Goal: Navigation & Orientation: Find specific page/section

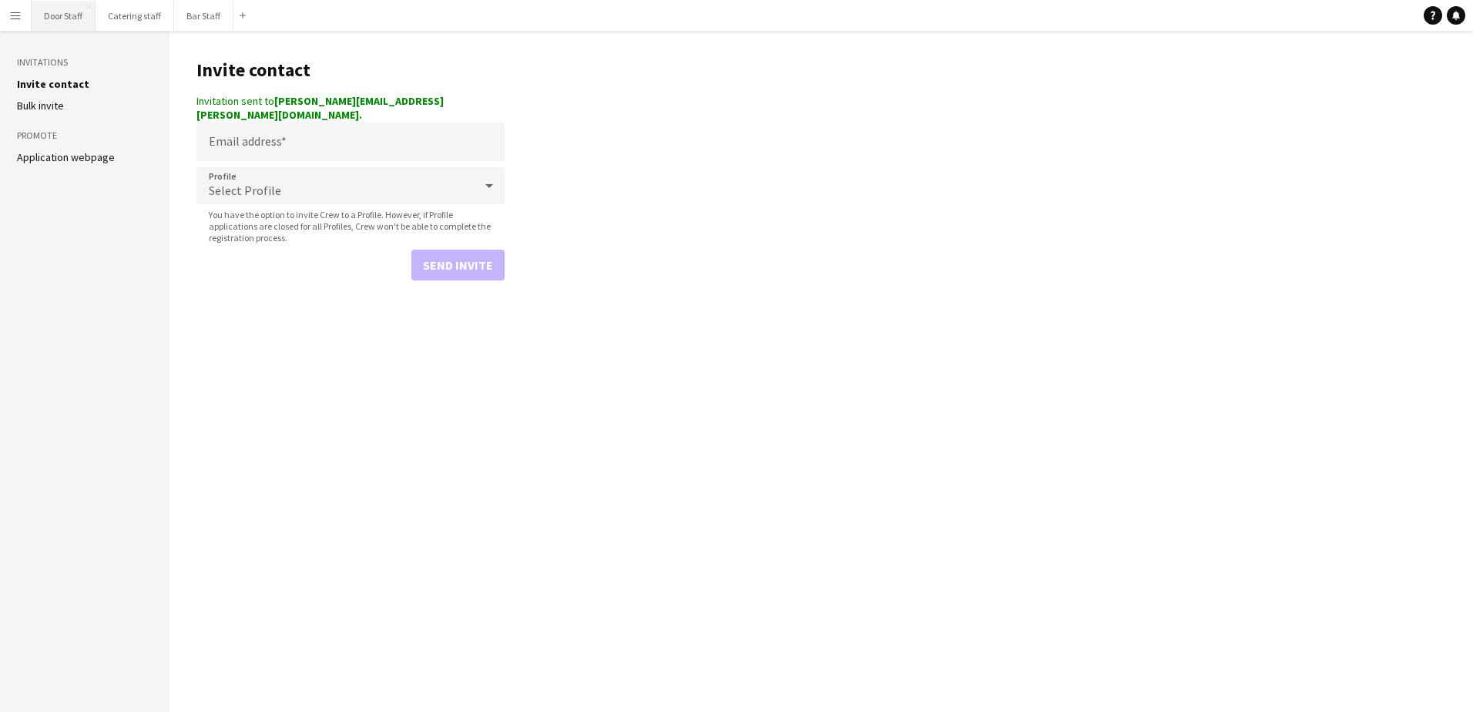
click at [62, 15] on button "Door Staff Close" at bounding box center [64, 16] width 64 height 30
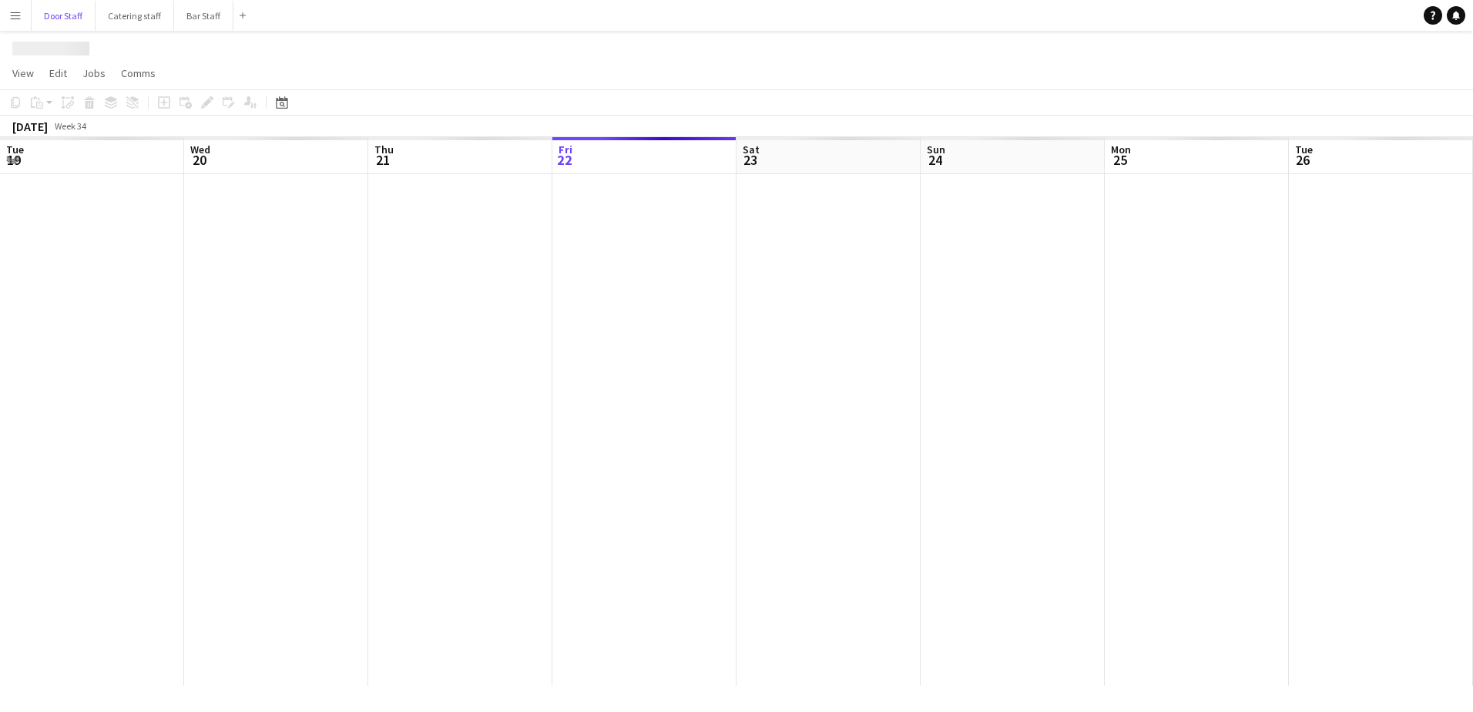
scroll to position [0, 368]
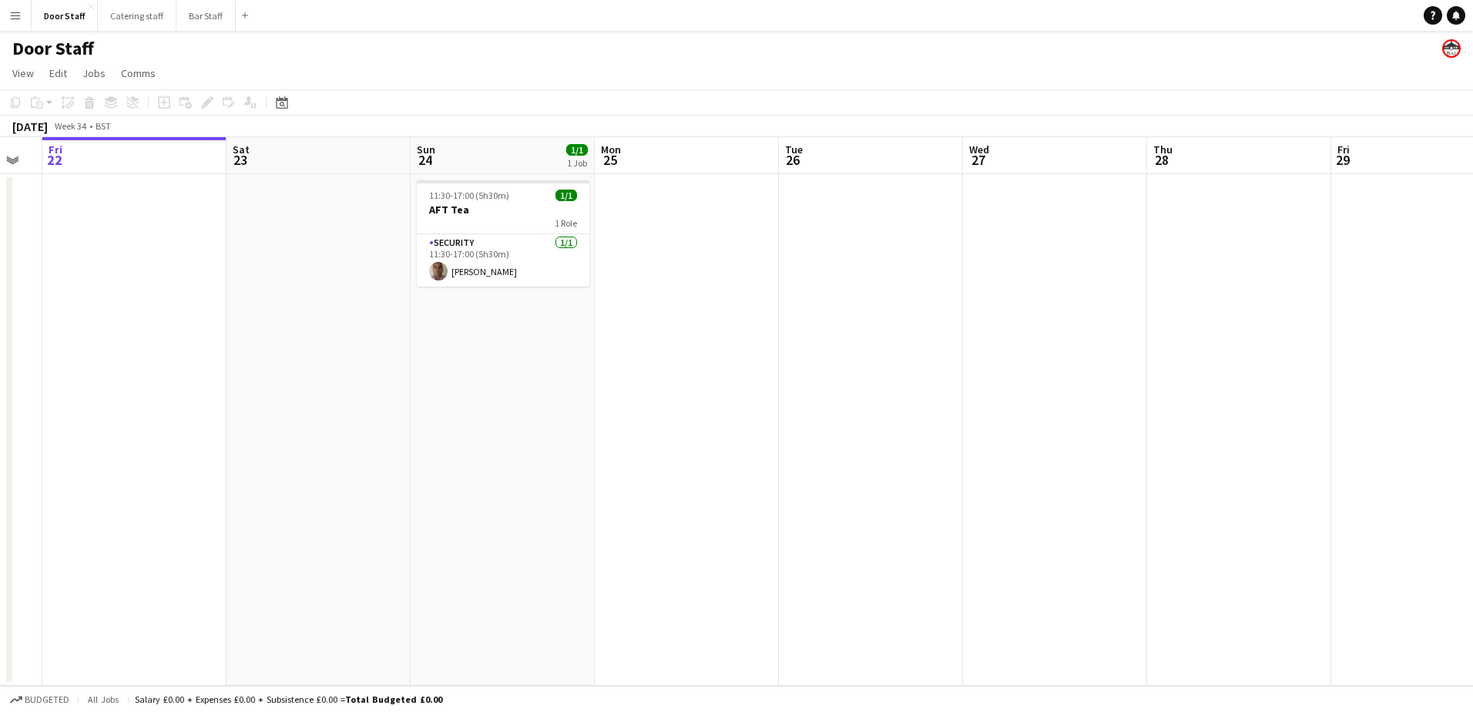
drag, startPoint x: 572, startPoint y: 500, endPoint x: 247, endPoint y: 499, distance: 325.8
click at [247, 499] on app-calendar-viewport "Tue 19 Wed 20 Thu 21 Fri 22 Sat 23 Sun 24 1/1 1 Job Mon 25 Tue 26 Wed 27 Thu 28…" at bounding box center [736, 411] width 1473 height 548
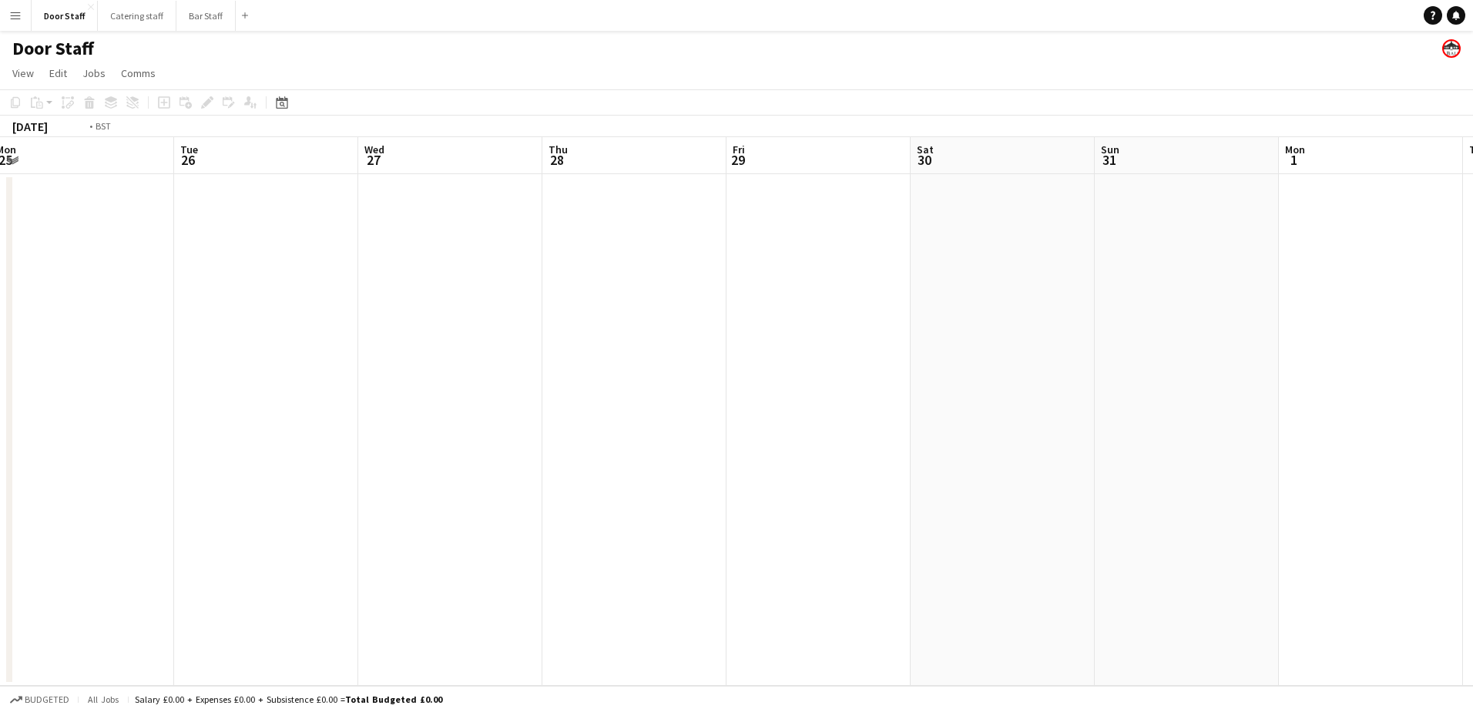
drag, startPoint x: 687, startPoint y: 452, endPoint x: 257, endPoint y: 448, distance: 430.6
click at [258, 450] on app-calendar-viewport "Fri 22 Sat 23 Sun 24 1/1 1 Job Mon 25 Tue 26 Wed 27 Thu 28 Fri 29 Sat 30 Sun 31…" at bounding box center [736, 411] width 1473 height 548
drag, startPoint x: 735, startPoint y: 421, endPoint x: 138, endPoint y: 415, distance: 597.0
click at [138, 415] on app-calendar-viewport "Fri 22 Sat 23 Sun 24 1/1 1 Job Mon 25 Tue 26 Wed 27 Thu 28 Fri 29 Sat 30 Sun 31…" at bounding box center [736, 411] width 1473 height 548
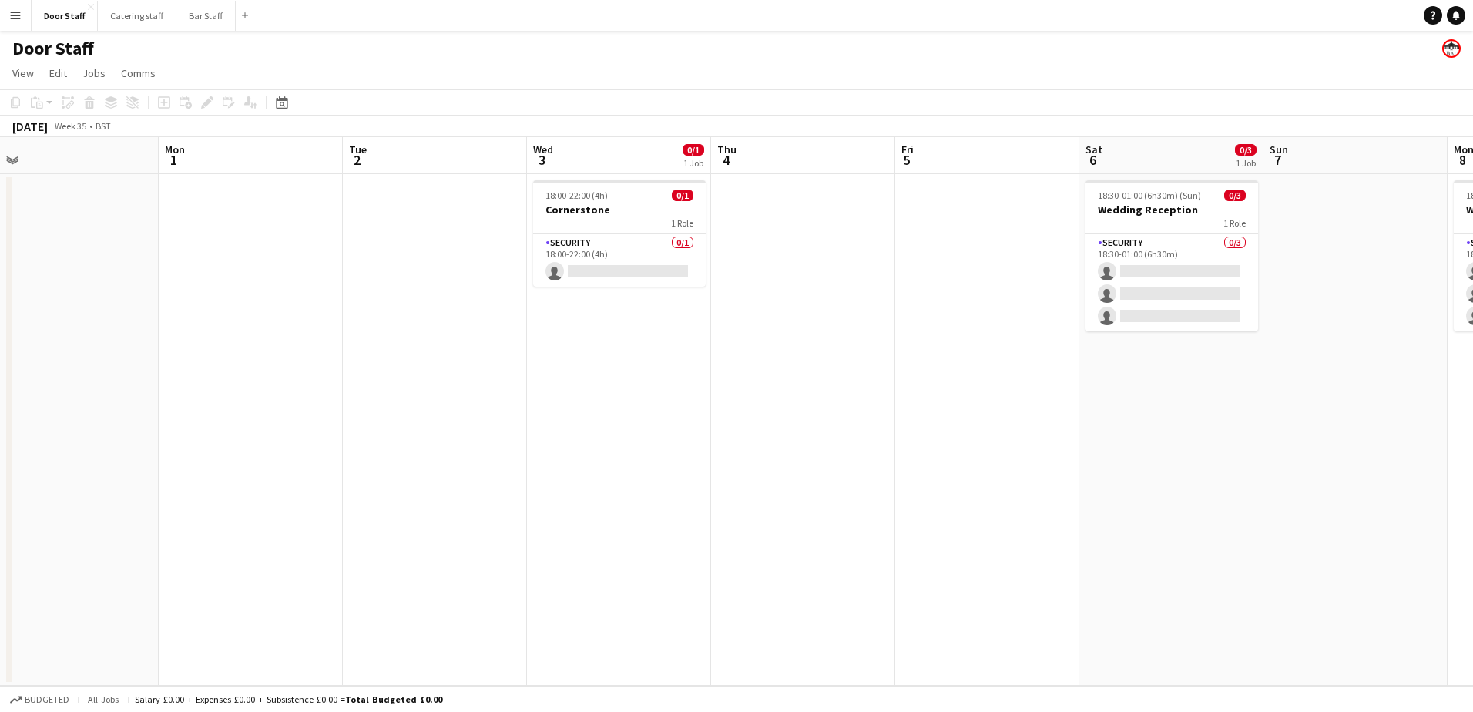
drag, startPoint x: 619, startPoint y: 407, endPoint x: 101, endPoint y: 408, distance: 517.7
click at [101, 408] on app-calendar-viewport "Thu 28 Fri 29 Sat 30 Sun 31 Mon 1 Tue 2 Wed 3 0/1 1 Job Thu 4 Fri 5 Sat 6 0/3 1…" at bounding box center [736, 411] width 1473 height 548
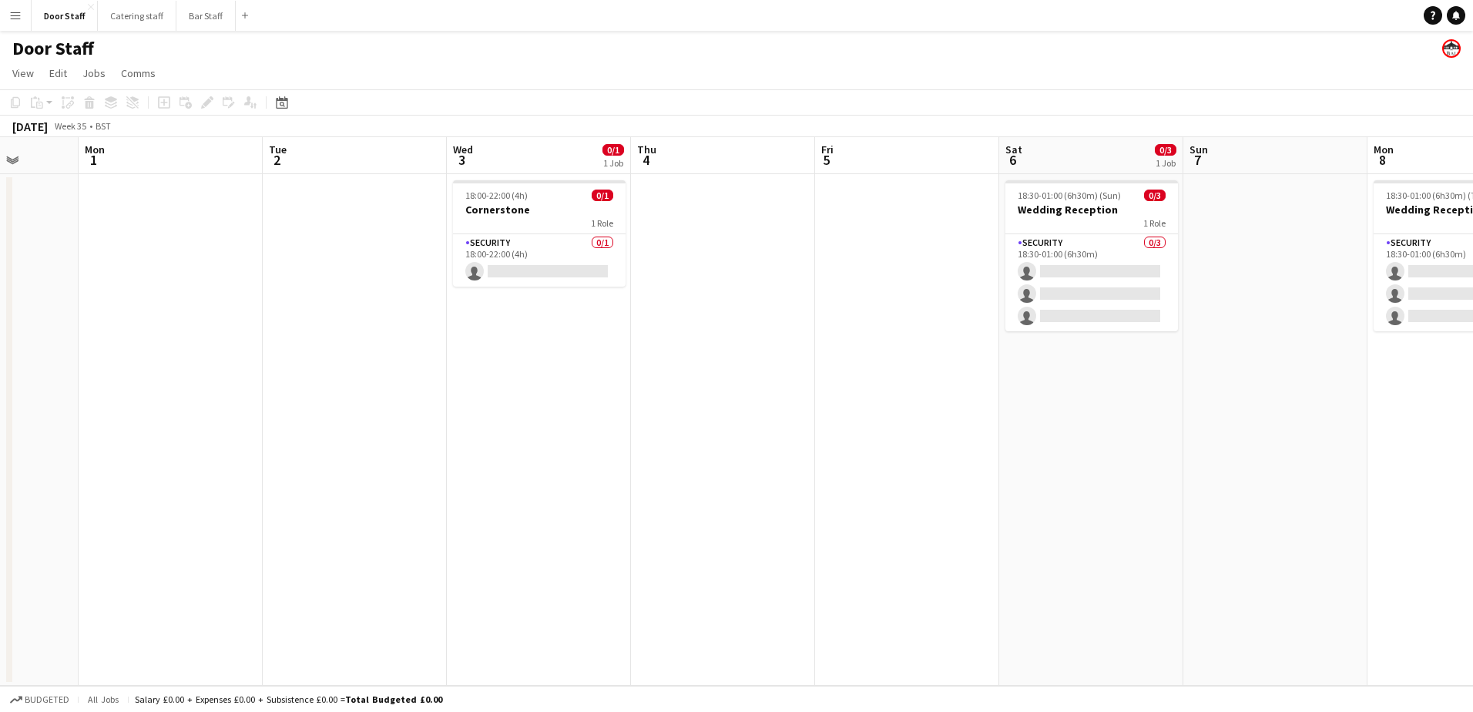
scroll to position [0, 522]
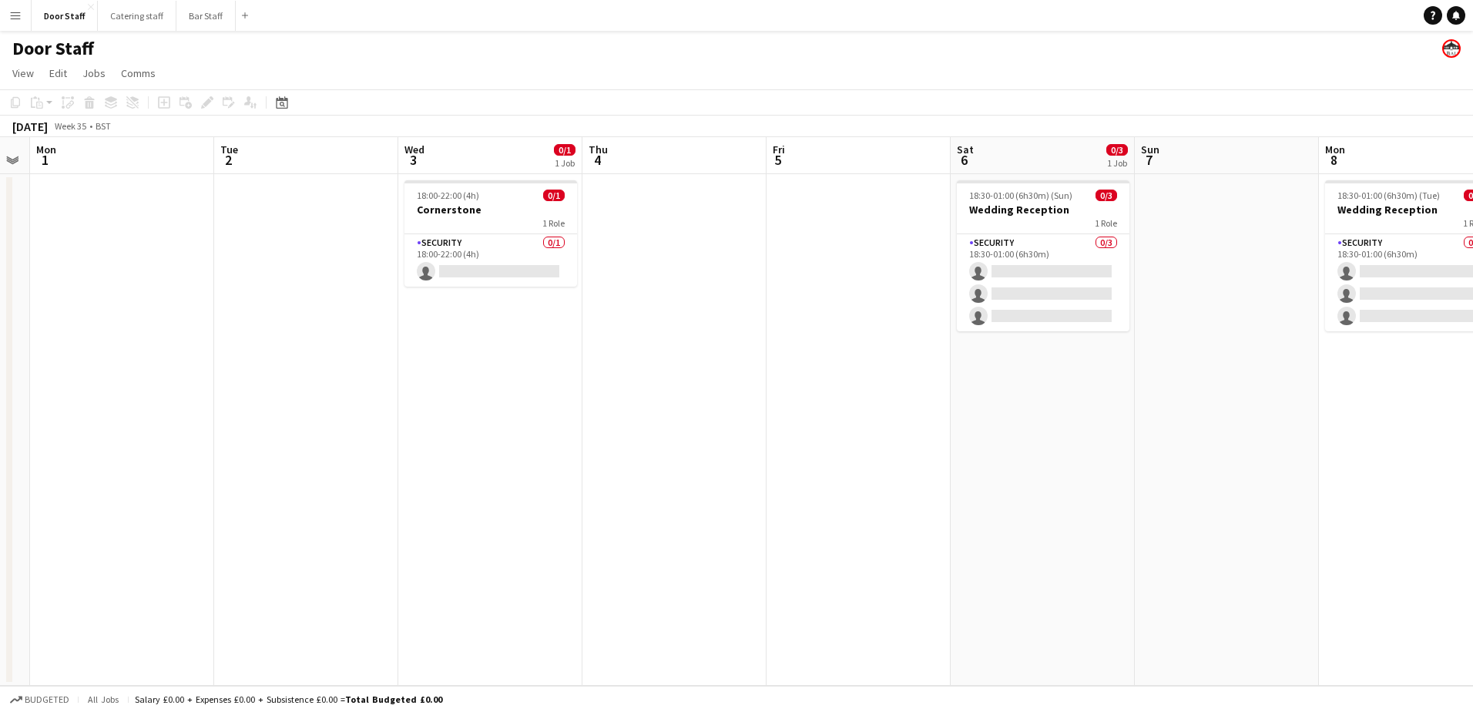
drag, startPoint x: 429, startPoint y: 519, endPoint x: 304, endPoint y: 488, distance: 129.3
click at [304, 488] on app-calendar-viewport "Fri 29 Sat 30 Sun 31 Mon 1 Tue 2 Wed 3 0/1 1 Job Thu 4 Fri 5 Sat 6 0/3 1 Job Su…" at bounding box center [736, 411] width 1473 height 548
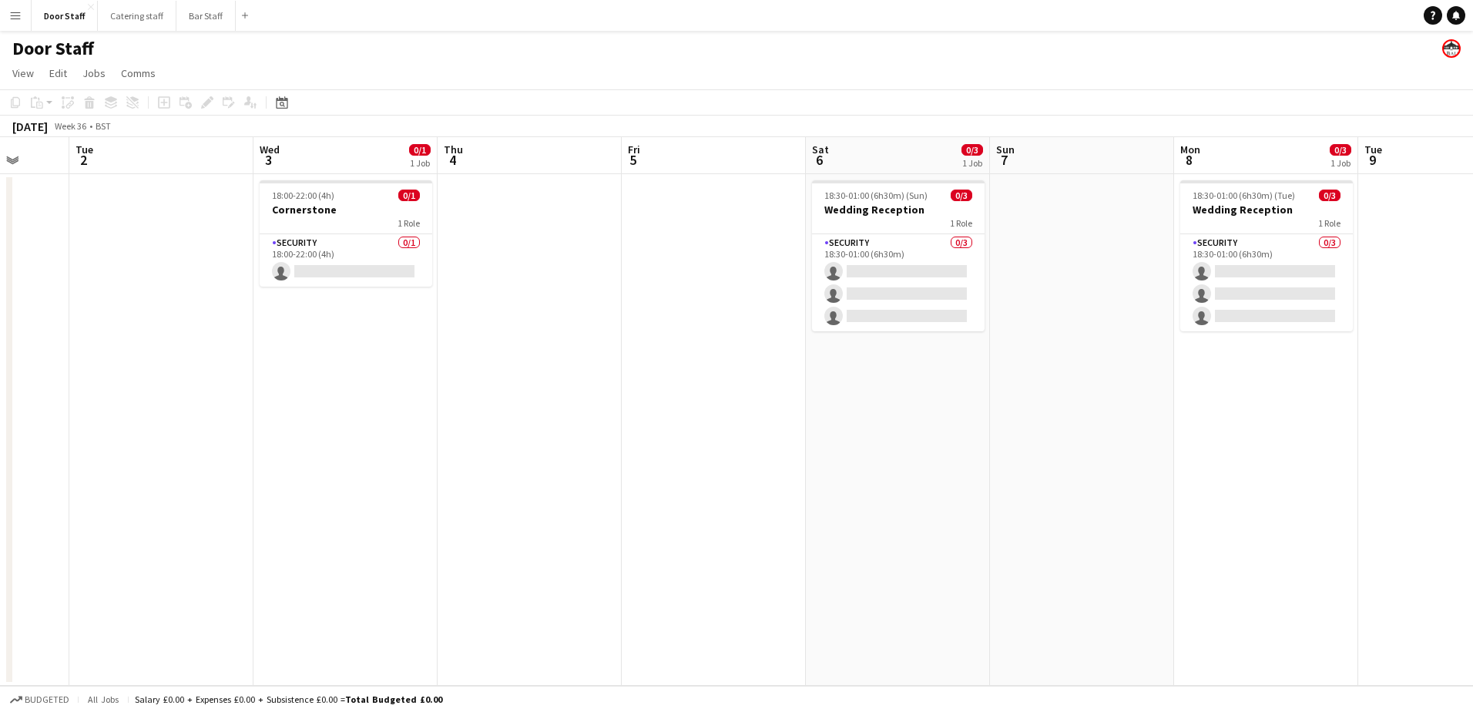
scroll to position [0, 533]
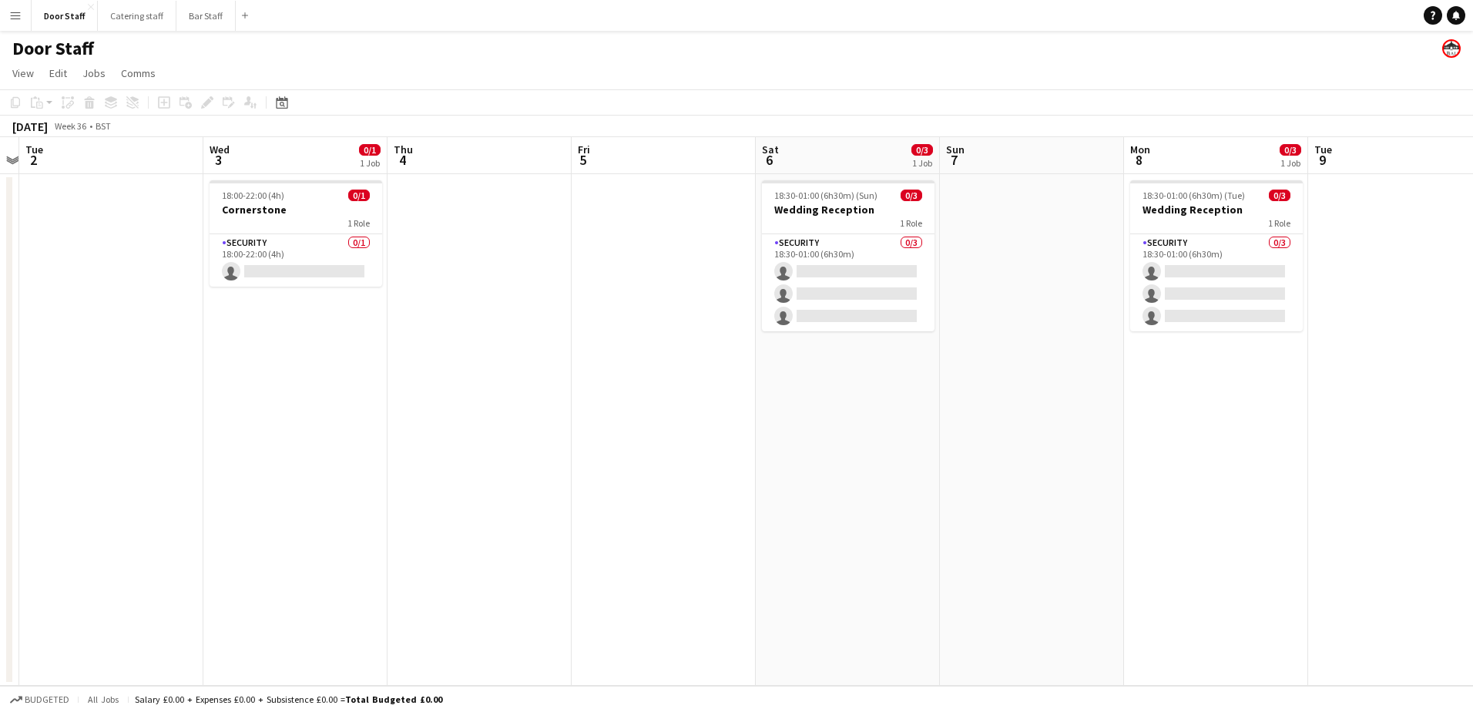
drag, startPoint x: 514, startPoint y: 488, endPoint x: 319, endPoint y: 490, distance: 194.9
click at [319, 490] on app-calendar-viewport "Sat 30 Sun 31 Mon 1 Tue 2 Wed 3 0/1 1 Job Thu 4 Fri 5 Sat 6 0/3 1 Job Sun 7 Mon…" at bounding box center [736, 411] width 1473 height 548
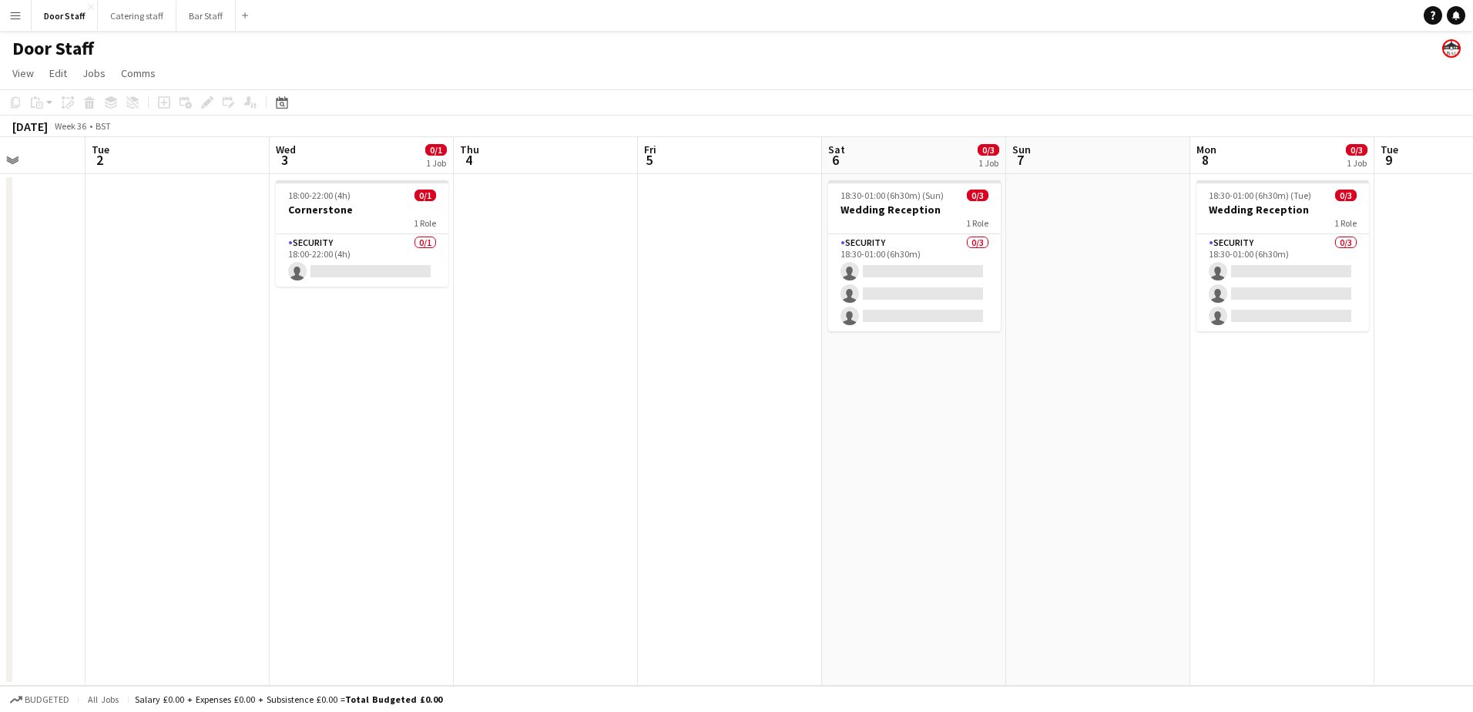
drag, startPoint x: 404, startPoint y: 511, endPoint x: 270, endPoint y: 500, distance: 134.5
click at [270, 500] on app-calendar-viewport "Sat 30 Sun 31 Mon 1 Tue 2 Wed 3 0/1 1 Job Thu 4 Fri 5 Sat 6 0/3 1 Job Sun 7 Mon…" at bounding box center [736, 411] width 1473 height 548
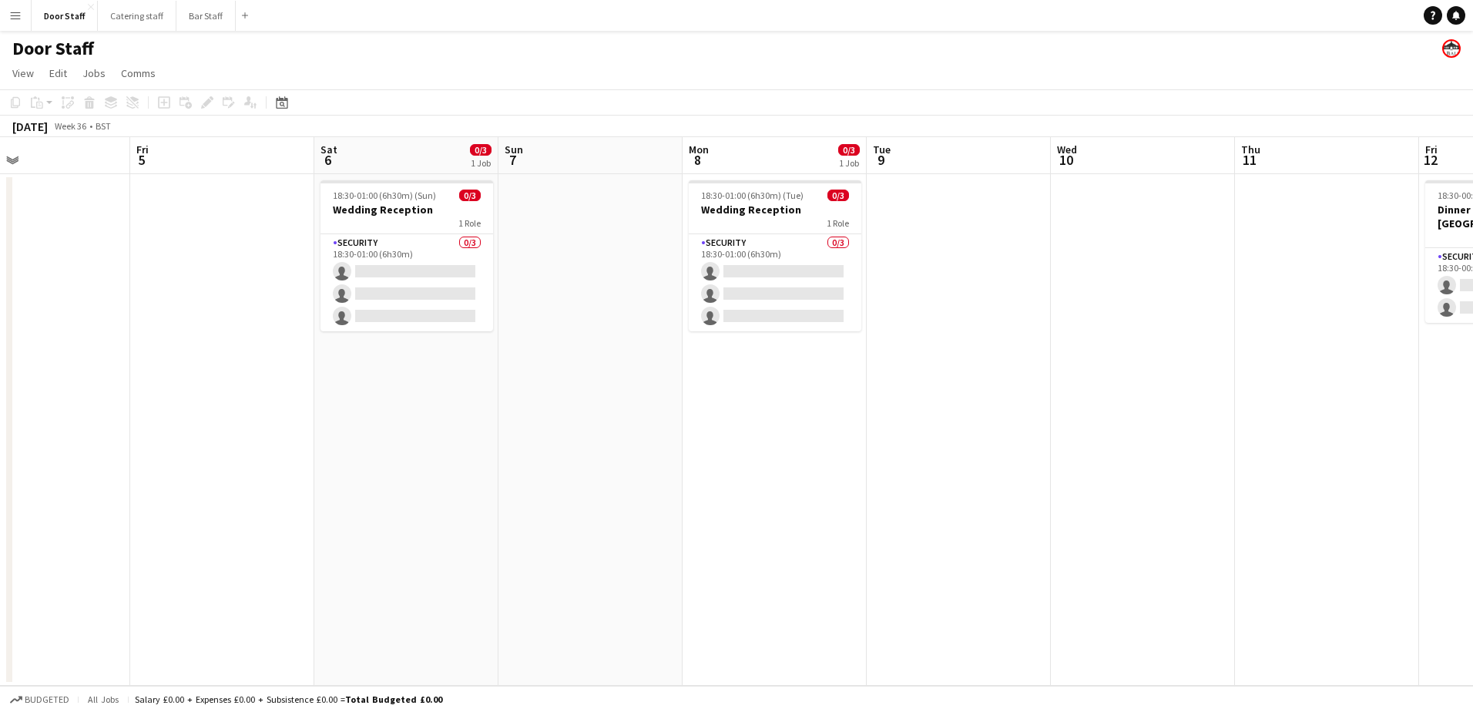
drag, startPoint x: 580, startPoint y: 490, endPoint x: 278, endPoint y: 480, distance: 302.1
click at [278, 480] on app-calendar-viewport "Mon 1 Tue 2 Wed 3 0/1 1 Job Thu 4 Fri 5 Sat 6 0/3 1 Job Sun 7 Mon 8 0/3 1 Job T…" at bounding box center [736, 411] width 1473 height 548
drag, startPoint x: 686, startPoint y: 508, endPoint x: 90, endPoint y: 495, distance: 595.6
click at [99, 495] on app-calendar-viewport "Mon 1 Tue 2 Wed 3 0/1 1 Job Thu 4 Fri 5 Sat 6 0/3 1 Job Sun 7 Mon 8 0/3 1 Job T…" at bounding box center [736, 411] width 1473 height 548
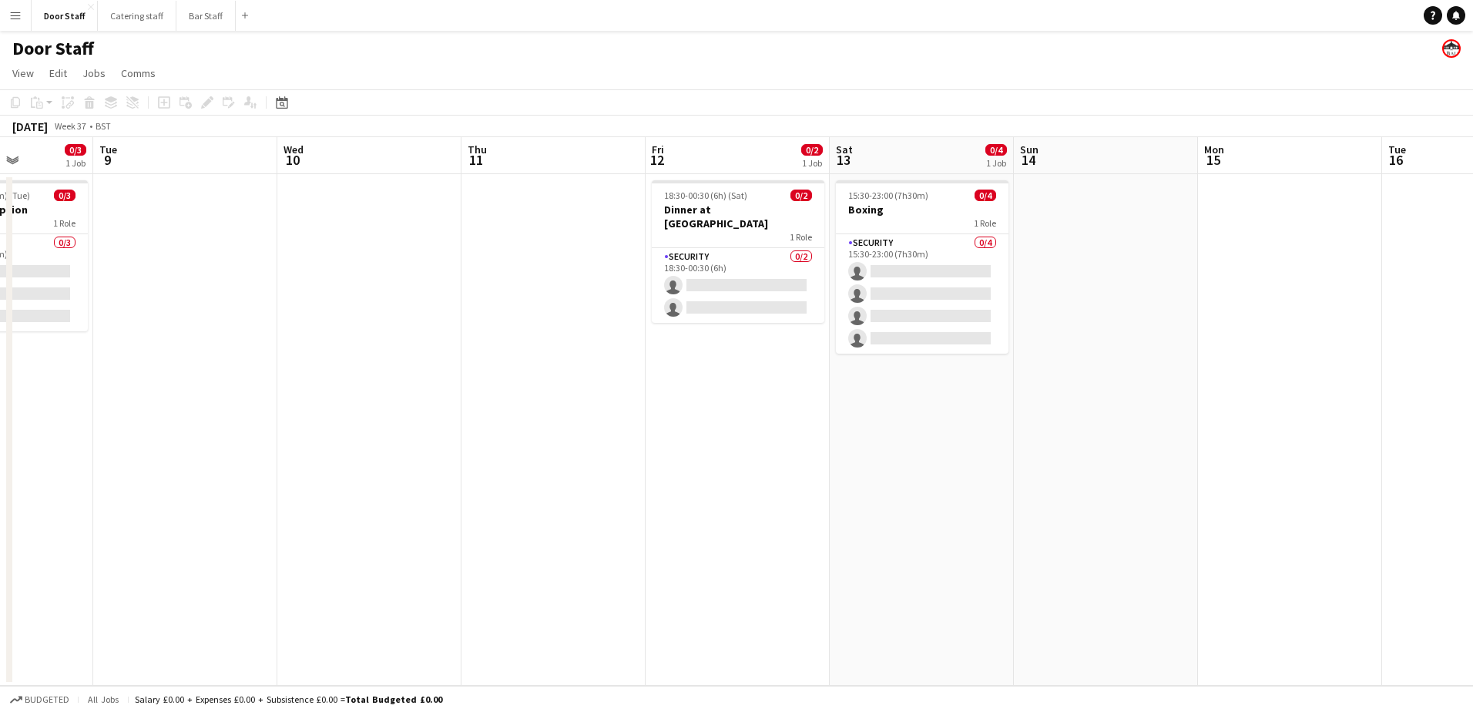
scroll to position [0, 461]
drag, startPoint x: 551, startPoint y: 493, endPoint x: 178, endPoint y: 484, distance: 372.9
click at [178, 484] on app-calendar-viewport "Sat 6 0/3 1 Job Sun 7 Mon 8 0/3 1 Job Tue 9 Wed 10 Thu 11 Fri 12 0/2 1 Job Sat …" at bounding box center [736, 411] width 1473 height 548
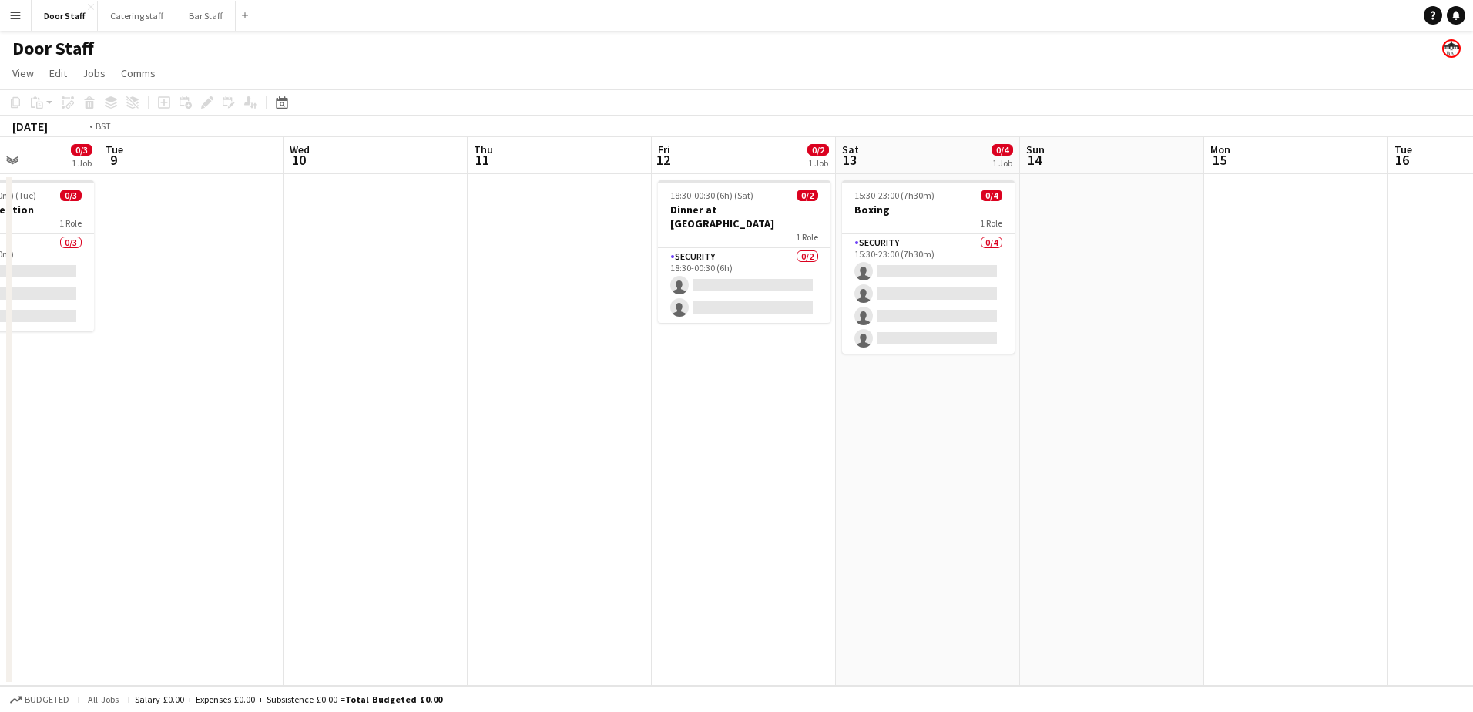
drag, startPoint x: 93, startPoint y: 462, endPoint x: 823, endPoint y: 463, distance: 729.5
click at [823, 463] on app-calendar-viewport "Sat 6 0/3 1 Job Sun 7 Mon 8 0/3 1 Job Tue 9 Wed 10 Thu 11 Fri 12 0/2 1 Job Sat …" at bounding box center [736, 411] width 1473 height 548
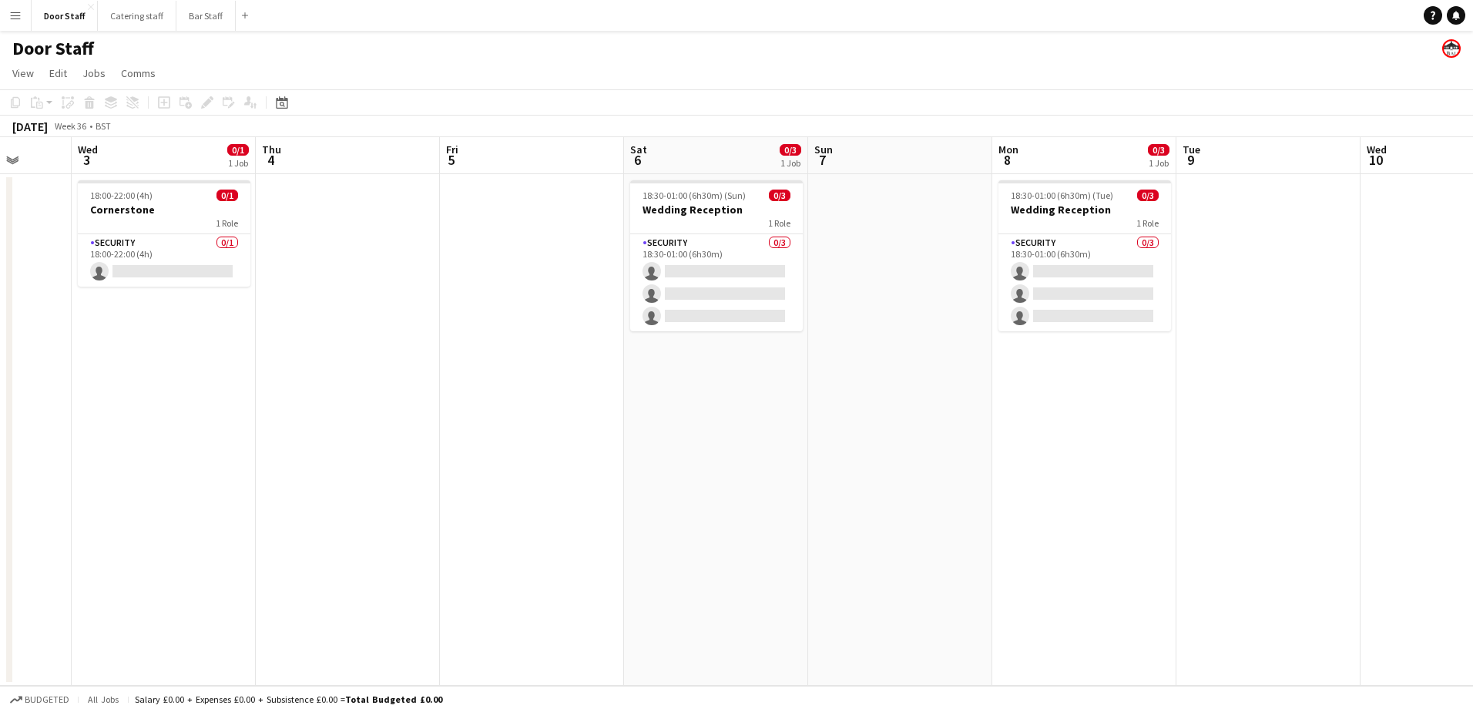
drag, startPoint x: 200, startPoint y: 537, endPoint x: 738, endPoint y: 520, distance: 538.7
click at [738, 520] on app-calendar-viewport "Sun 31 Mon 1 Tue 2 Wed 3 0/1 1 Job Thu 4 Fri 5 Sat 6 0/3 1 Job Sun 7 Mon 8 0/3 …" at bounding box center [736, 411] width 1473 height 548
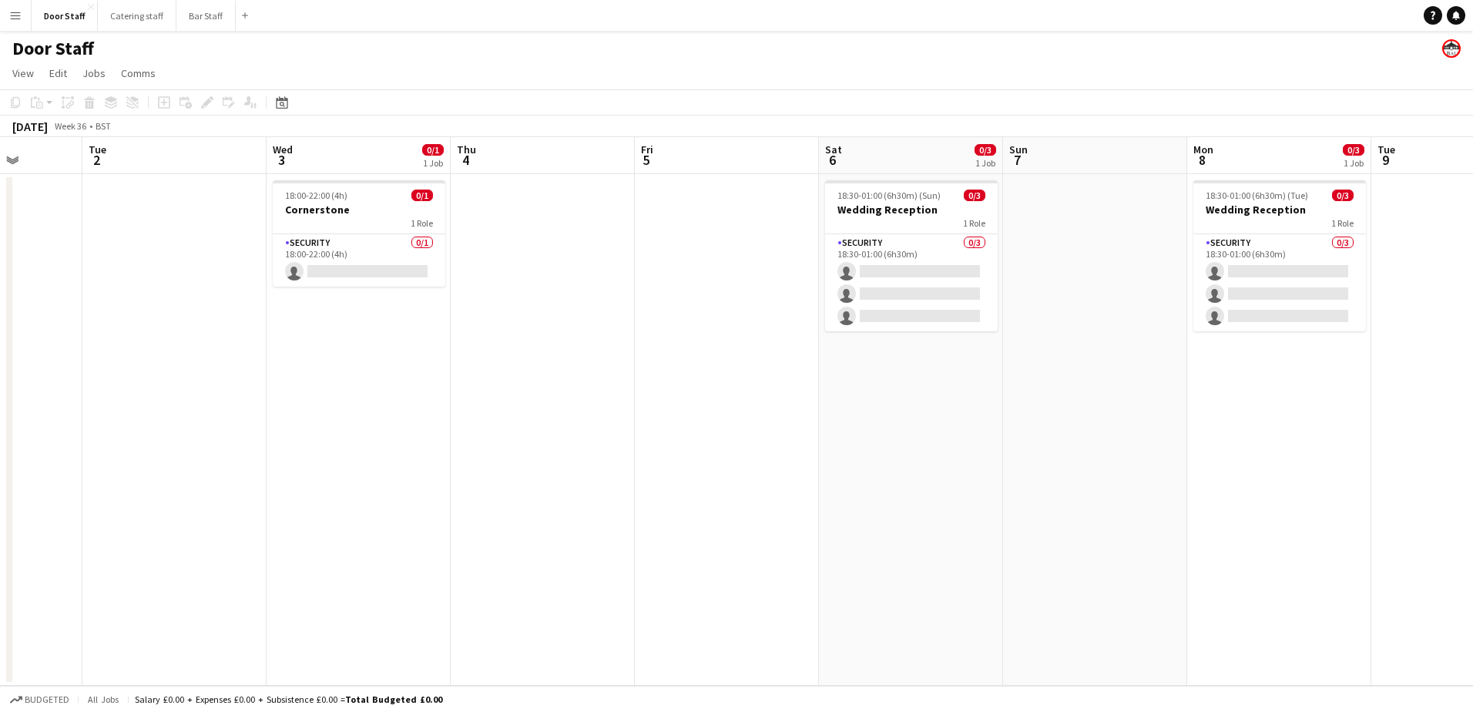
scroll to position [0, 502]
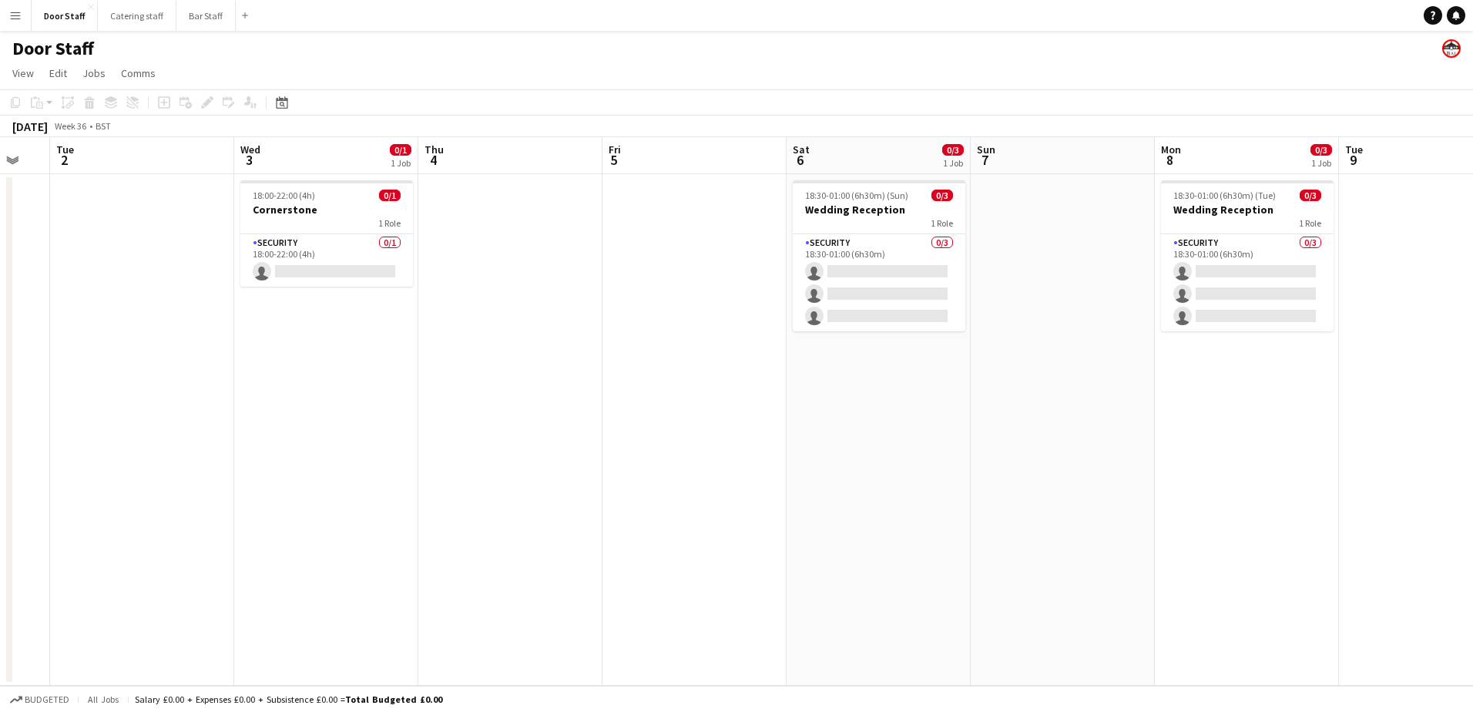
drag, startPoint x: 283, startPoint y: 541, endPoint x: 434, endPoint y: 478, distance: 163.7
click at [434, 478] on app-calendar-viewport "Sat 30 Sun 31 Mon 1 Tue 2 Wed 3 0/1 1 Job Thu 4 Fri 5 Sat 6 0/3 1 Job Sun 7 Mon…" at bounding box center [736, 411] width 1473 height 548
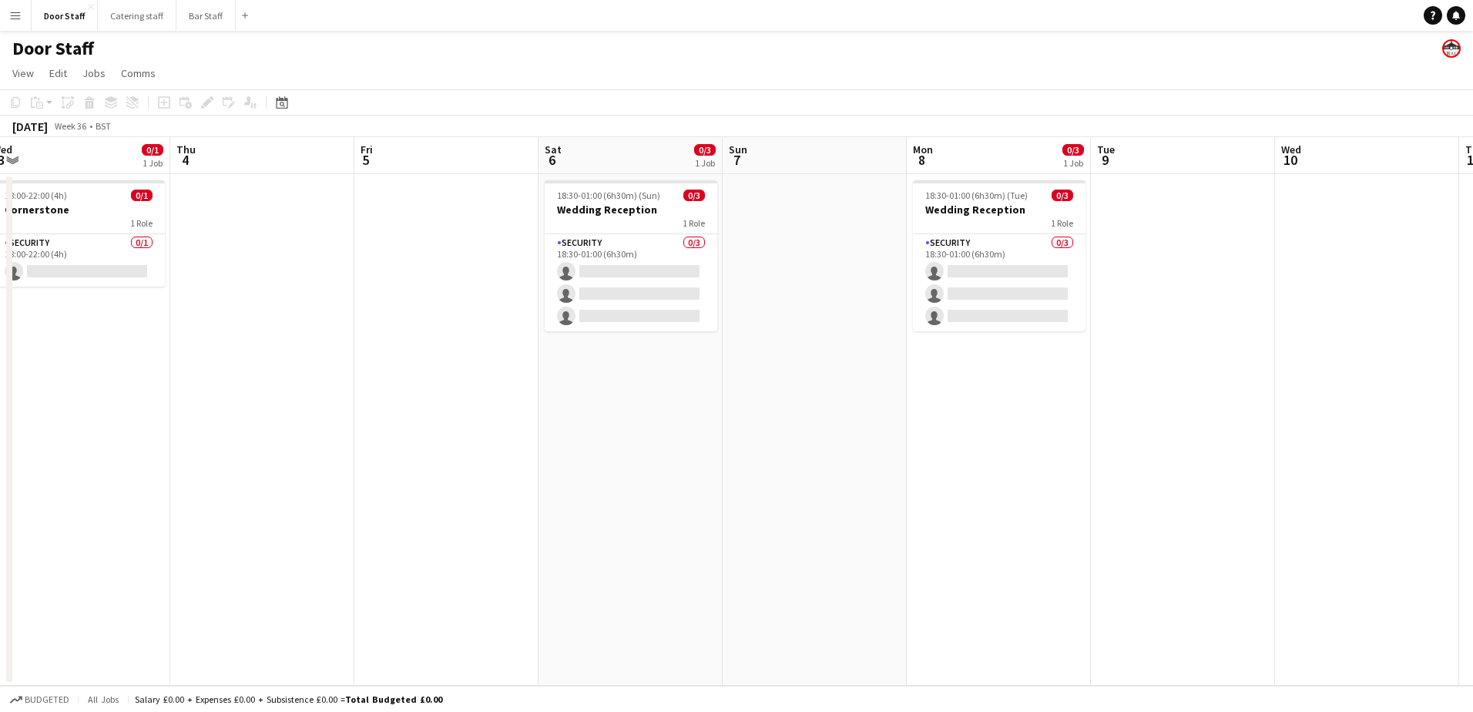
scroll to position [0, 605]
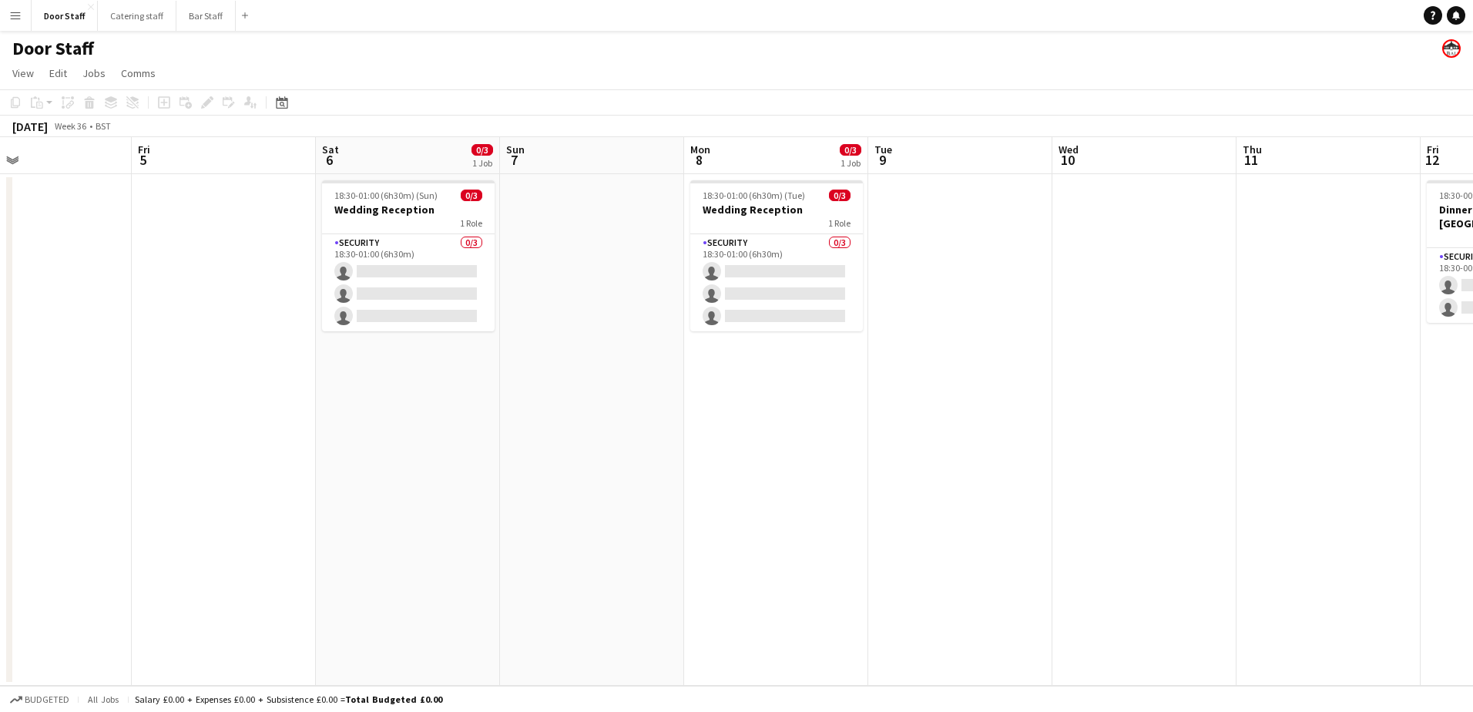
drag, startPoint x: 491, startPoint y: 479, endPoint x: 14, endPoint y: 471, distance: 477.7
click at [0, 471] on html "Menu Boards Boards Boards All jobs Status Workforce Workforce My Workforce Recr…" at bounding box center [736, 356] width 1473 height 712
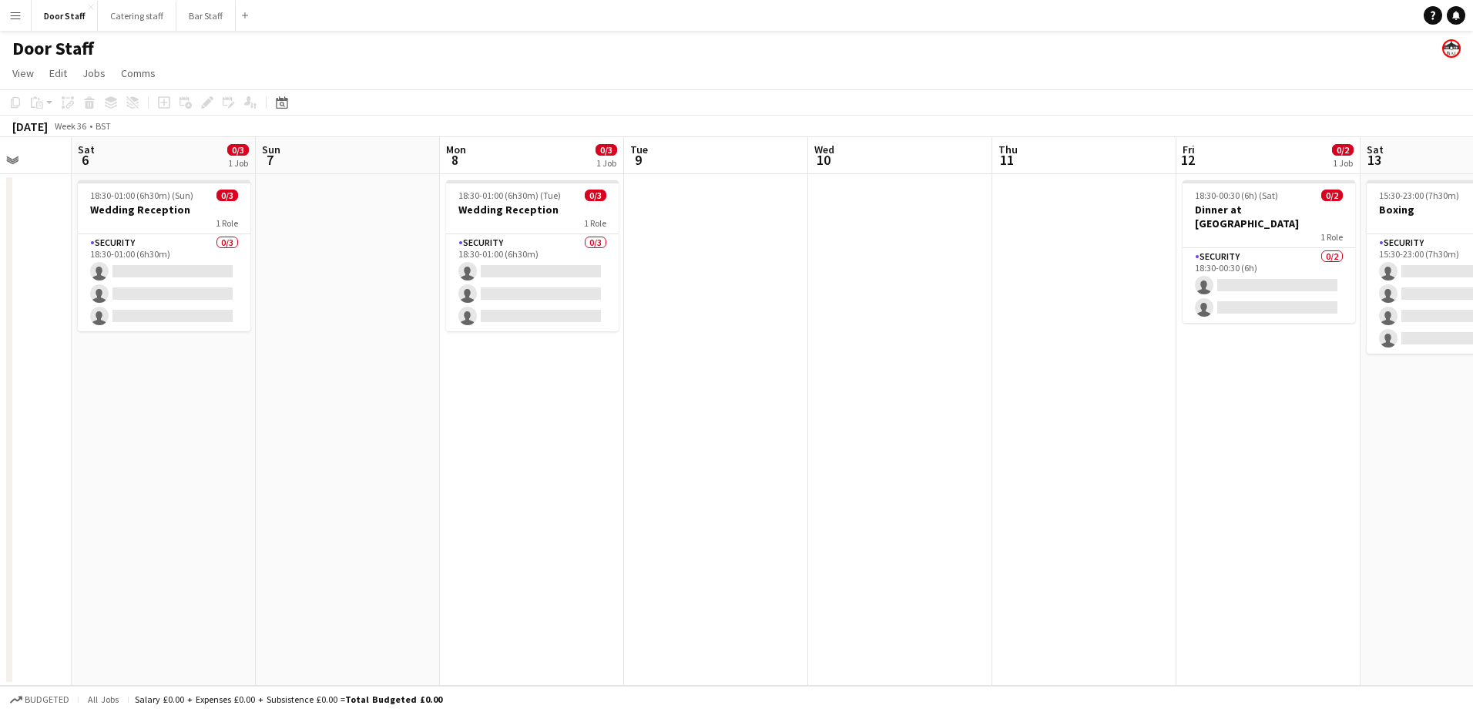
drag, startPoint x: 401, startPoint y: 468, endPoint x: 157, endPoint y: 467, distance: 244.2
click at [157, 467] on app-calendar-viewport "Wed 3 0/1 1 Job Thu 4 Fri 5 Sat 6 0/3 1 Job Sun 7 Mon 8 0/3 1 Job Tue 9 Wed 10 …" at bounding box center [736, 411] width 1473 height 548
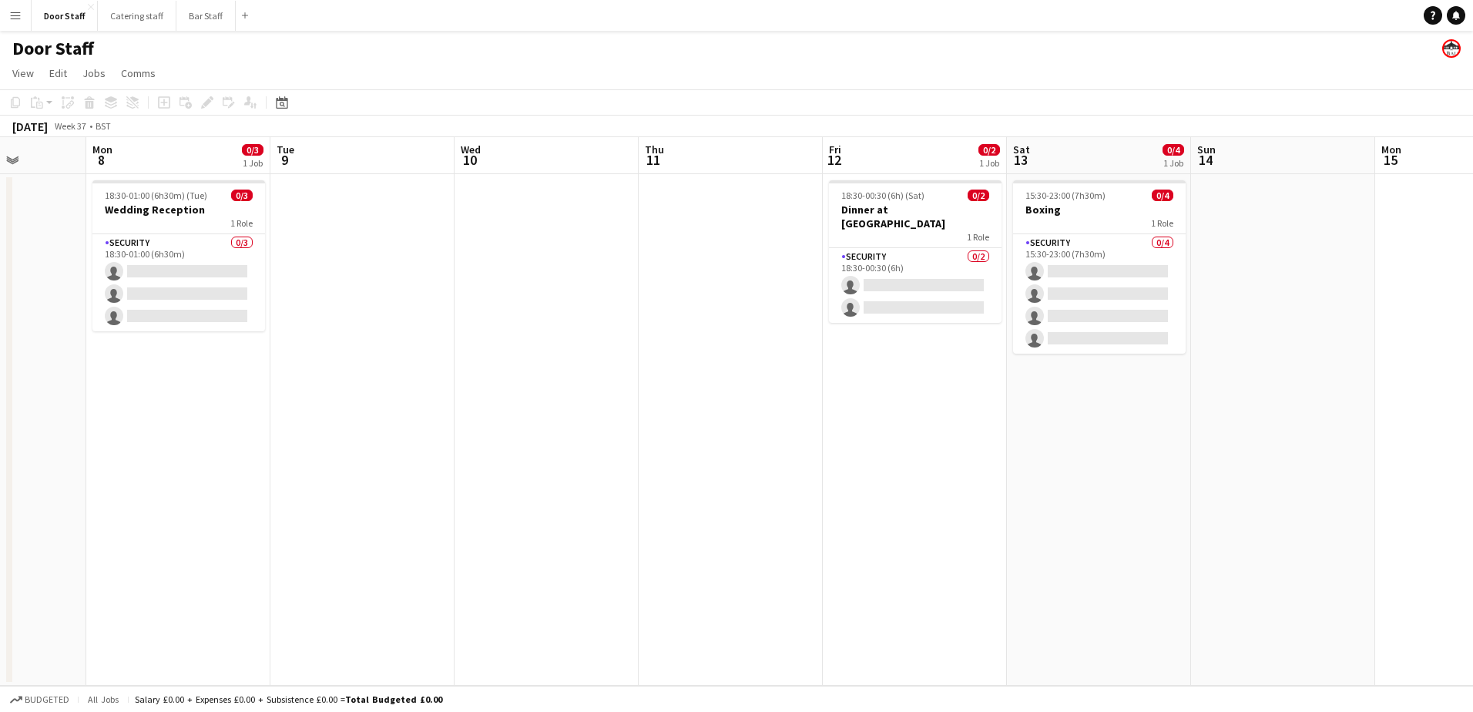
drag, startPoint x: 567, startPoint y: 473, endPoint x: 31, endPoint y: 454, distance: 536.5
click at [29, 454] on app-calendar-viewport "Fri 5 Sat 6 0/3 1 Job Sun 7 Mon 8 0/3 1 Job Tue 9 Wed 10 Thu 11 Fri 12 0/2 1 Jo…" at bounding box center [736, 411] width 1473 height 548
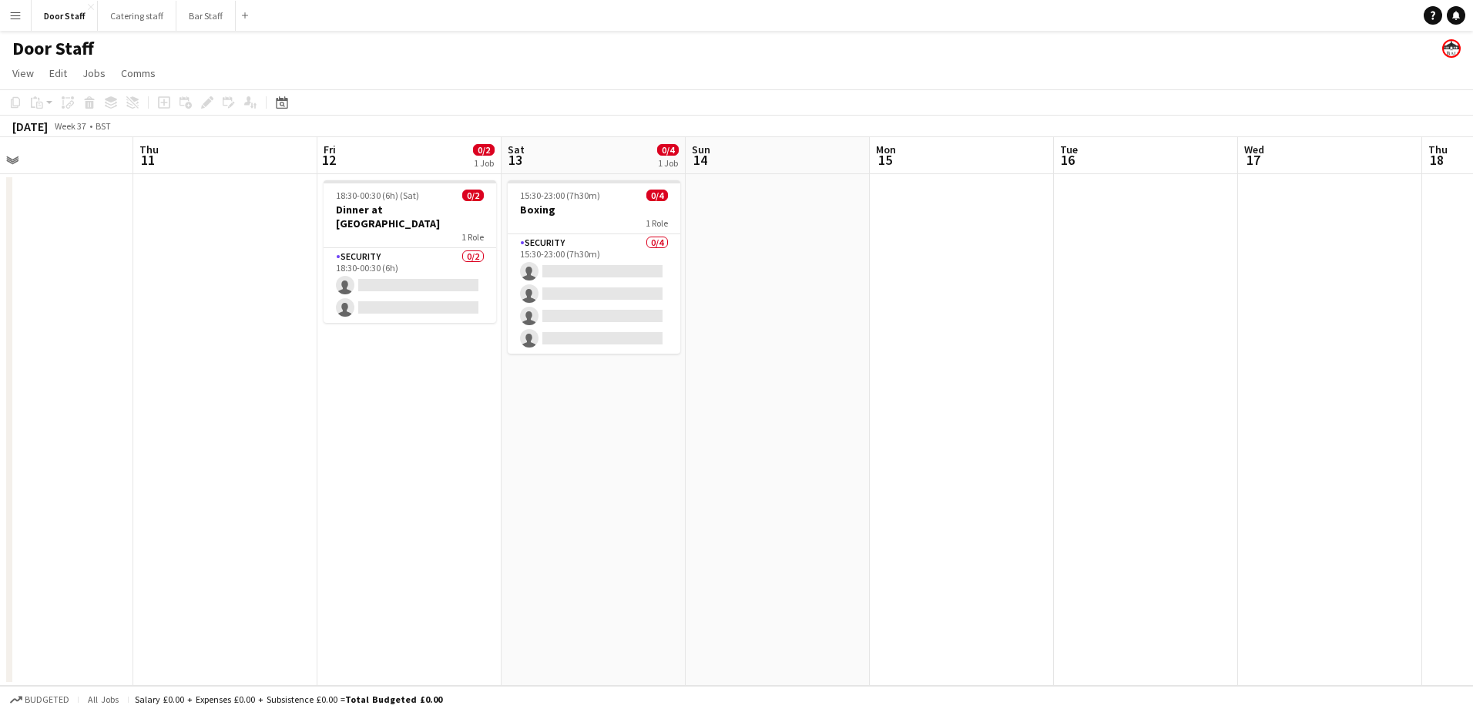
drag, startPoint x: 567, startPoint y: 473, endPoint x: 258, endPoint y: 442, distance: 310.4
click at [258, 442] on app-calendar-viewport "Sun 7 Mon 8 0/3 1 Job Tue 9 Wed 10 Thu 11 Fri 12 0/2 1 Job Sat 13 0/4 1 Job Sun…" at bounding box center [736, 411] width 1473 height 548
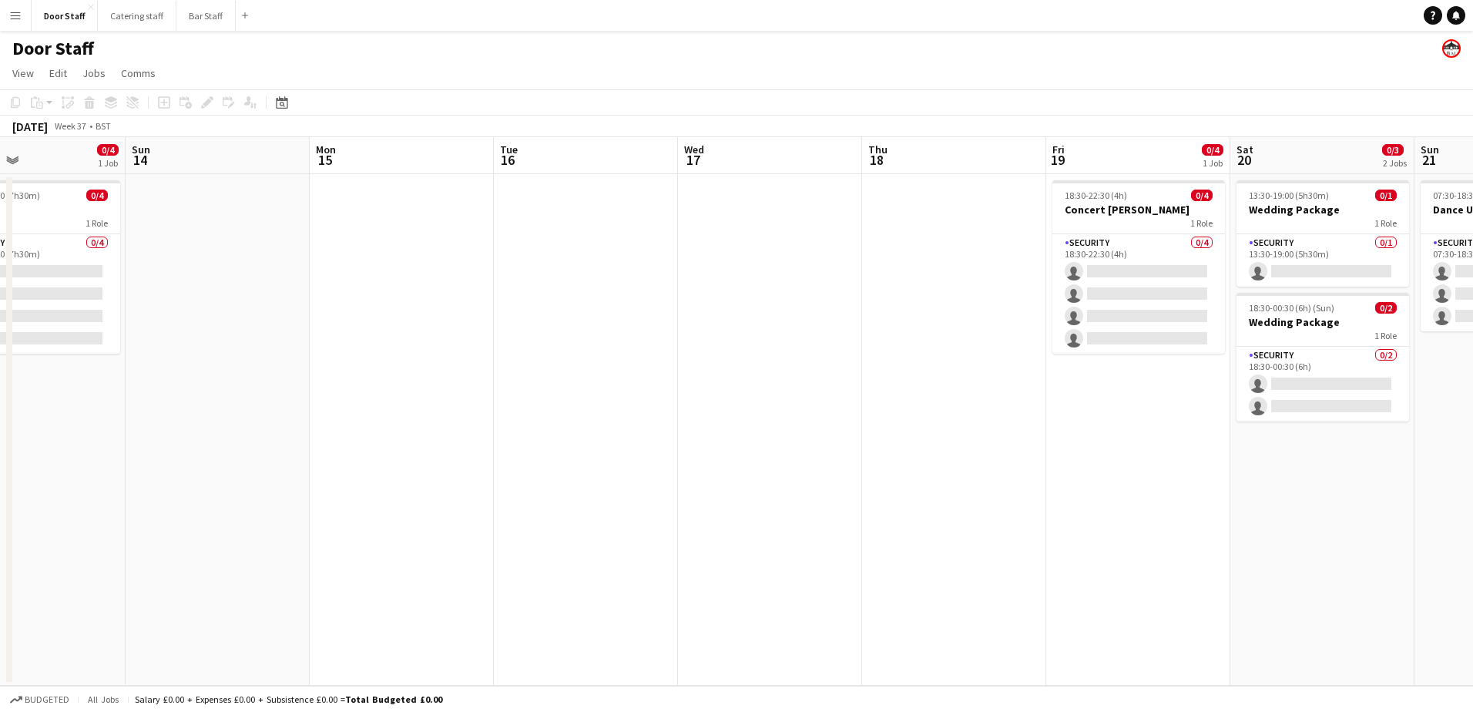
drag, startPoint x: 642, startPoint y: 461, endPoint x: 80, endPoint y: 448, distance: 561.7
click at [80, 448] on app-calendar-viewport "Wed 10 Thu 11 Fri 12 0/2 1 Job Sat 13 0/4 1 Job Sun 14 Mon 15 Tue 16 Wed 17 Thu…" at bounding box center [736, 411] width 1473 height 548
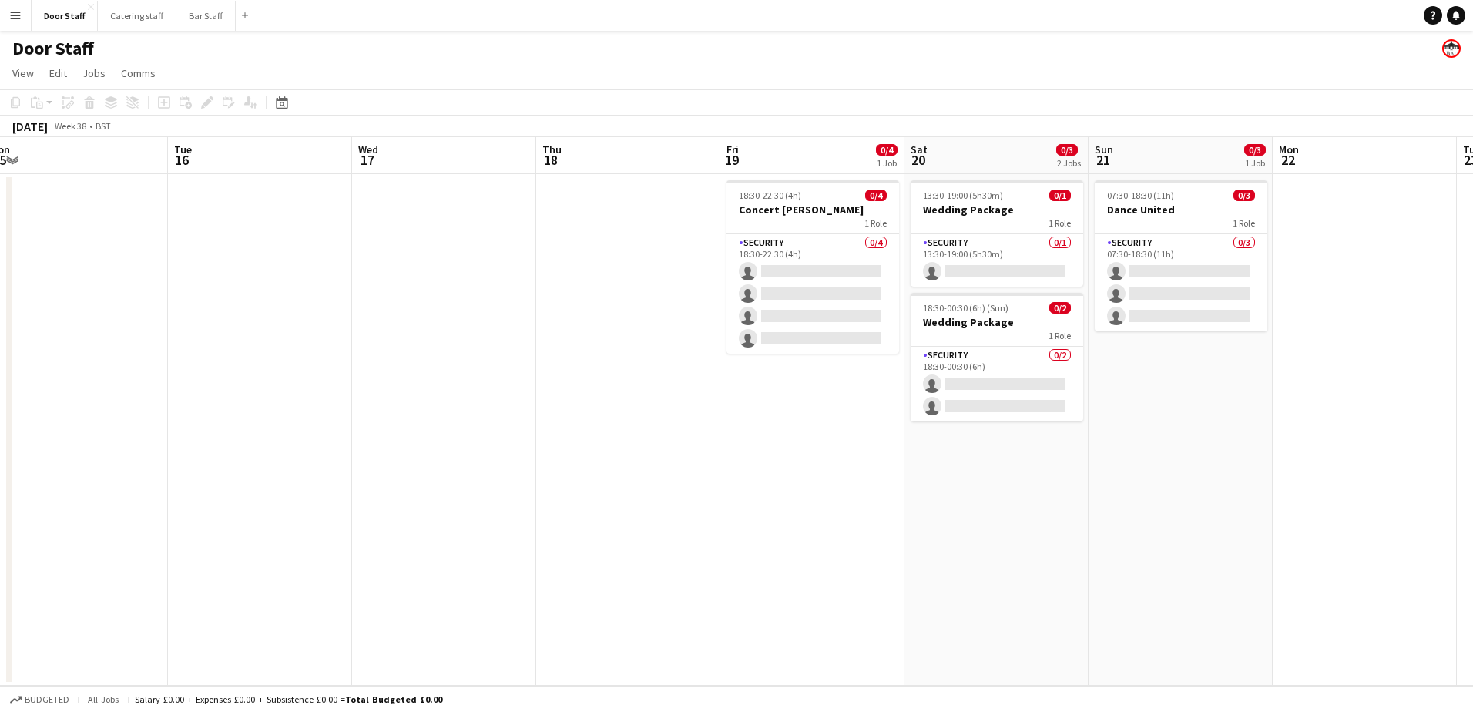
scroll to position [0, 464]
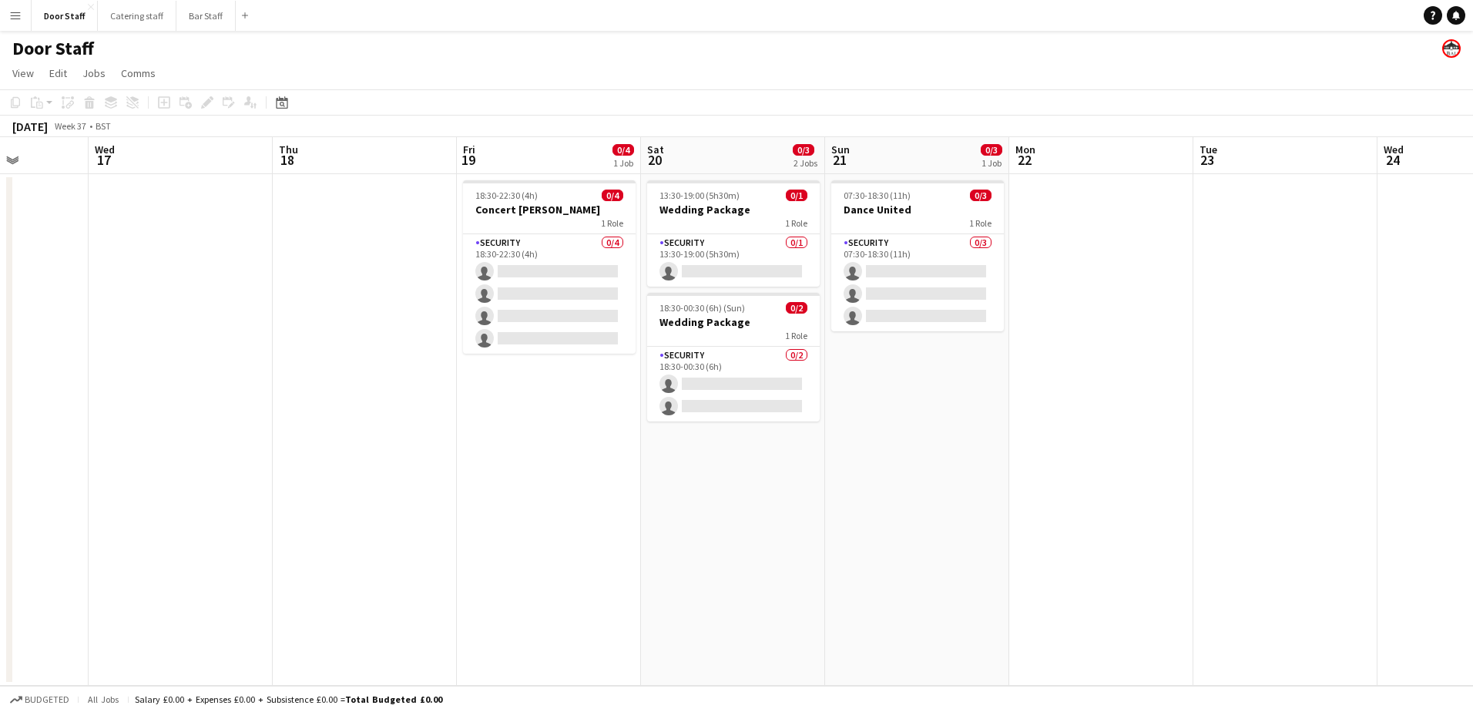
drag, startPoint x: 860, startPoint y: 458, endPoint x: 273, endPoint y: 442, distance: 588.0
click at [273, 442] on app-calendar-viewport "Sun 14 Mon 15 Tue 16 Wed 17 Thu 18 Fri 19 0/4 1 Job Sat 20 0/3 2 Jobs Sun 21 0/…" at bounding box center [736, 411] width 1473 height 548
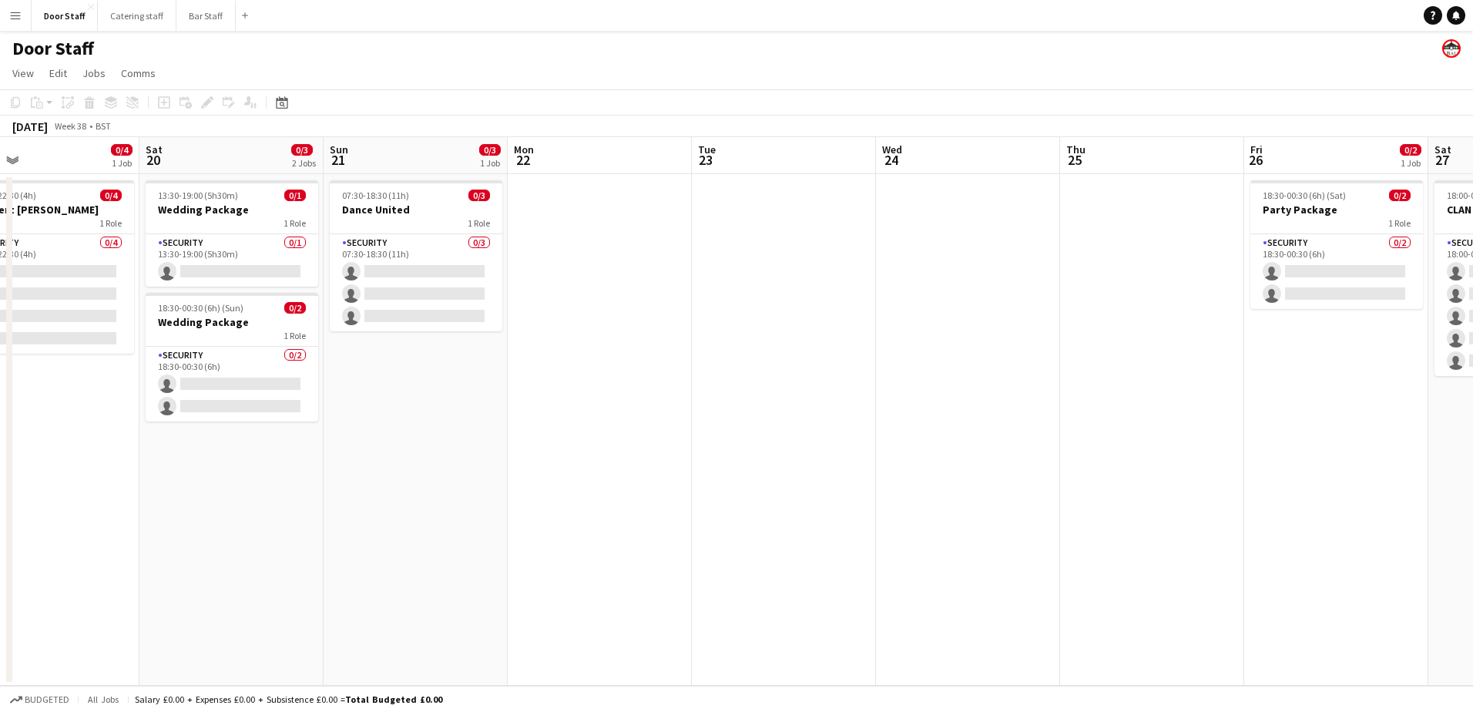
drag, startPoint x: 693, startPoint y: 527, endPoint x: 193, endPoint y: 474, distance: 503.5
click at [193, 474] on app-calendar-viewport "Tue 16 Wed 17 Thu 18 Fri 19 0/4 1 Job Sat 20 0/3 2 Jobs Sun 21 0/3 1 Job Mon 22…" at bounding box center [736, 411] width 1473 height 548
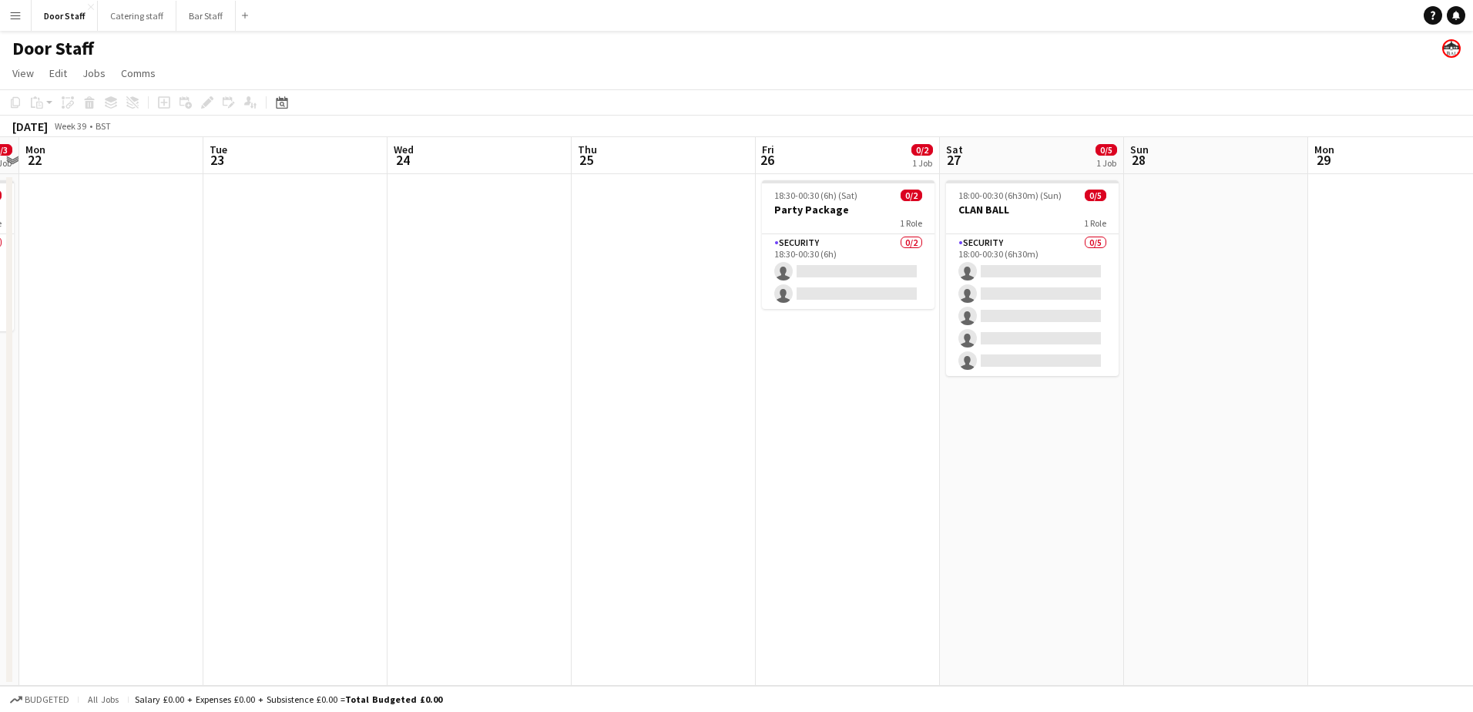
scroll to position [0, 605]
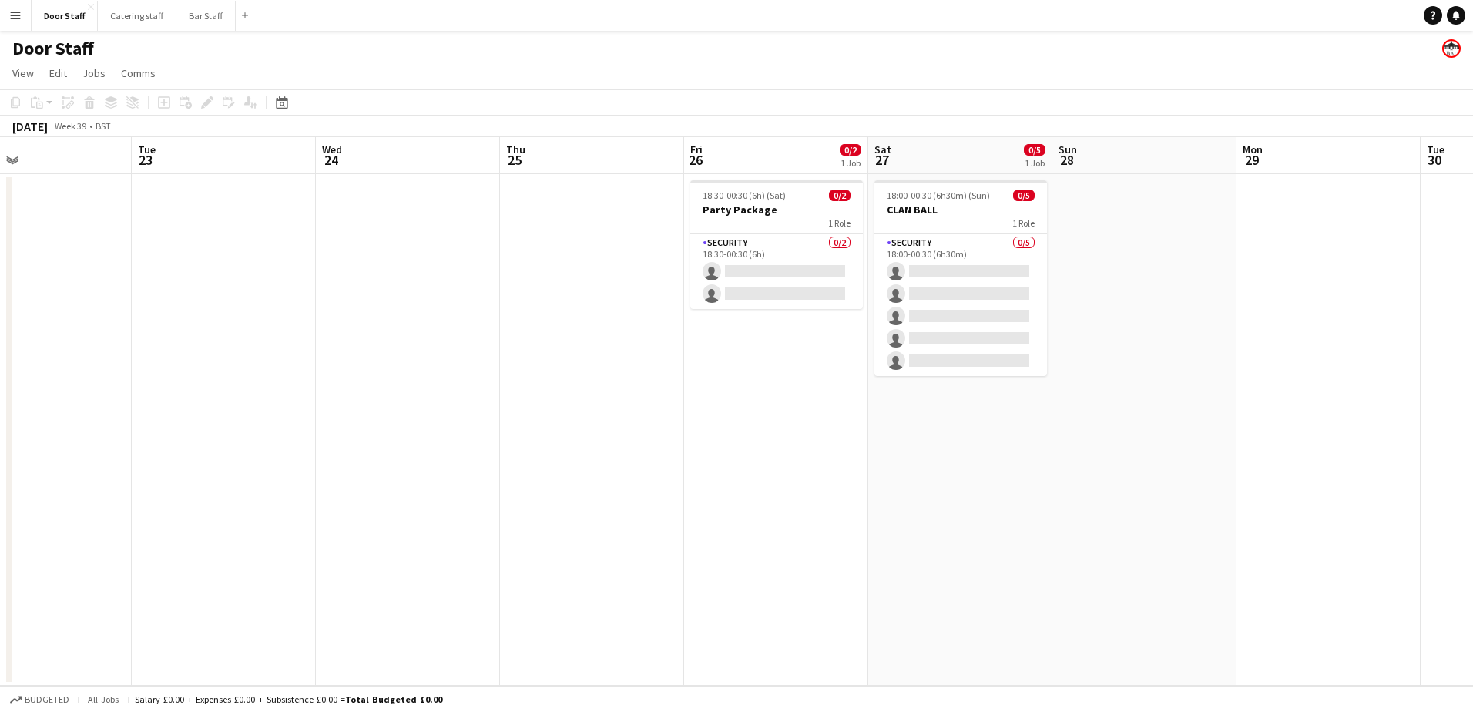
drag, startPoint x: 1035, startPoint y: 475, endPoint x: 475, endPoint y: 471, distance: 560.0
click at [475, 471] on app-calendar-viewport "Fri 19 0/4 1 Job Sat 20 0/3 2 Jobs Sun 21 0/3 1 Job Mon 22 Tue 23 Wed 24 Thu 25…" at bounding box center [736, 411] width 1473 height 548
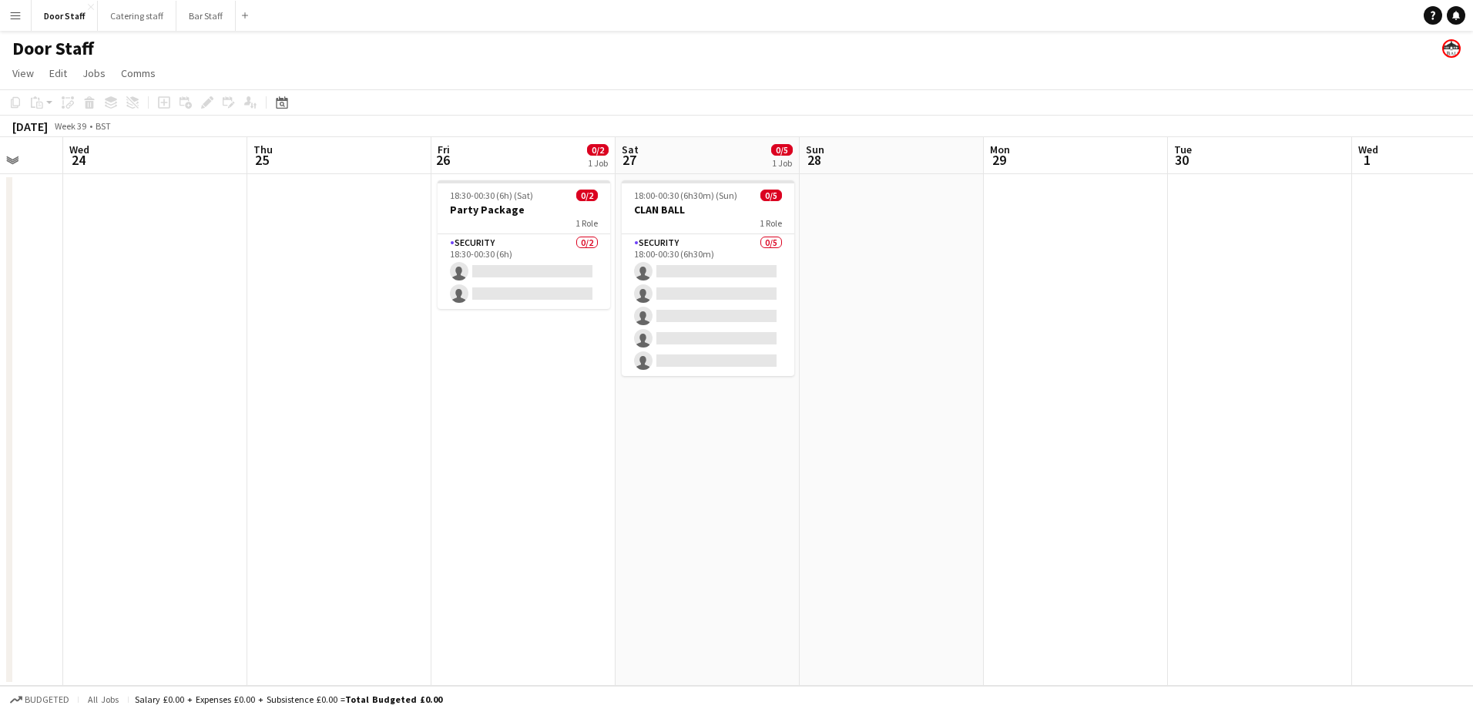
drag, startPoint x: 629, startPoint y: 470, endPoint x: 379, endPoint y: 470, distance: 249.6
click at [379, 470] on app-calendar-viewport "Sun 21 0/3 1 Job Mon 22 Tue 23 Wed 24 Thu 25 Fri 26 0/2 1 Job Sat 27 0/5 1 Job …" at bounding box center [736, 411] width 1473 height 548
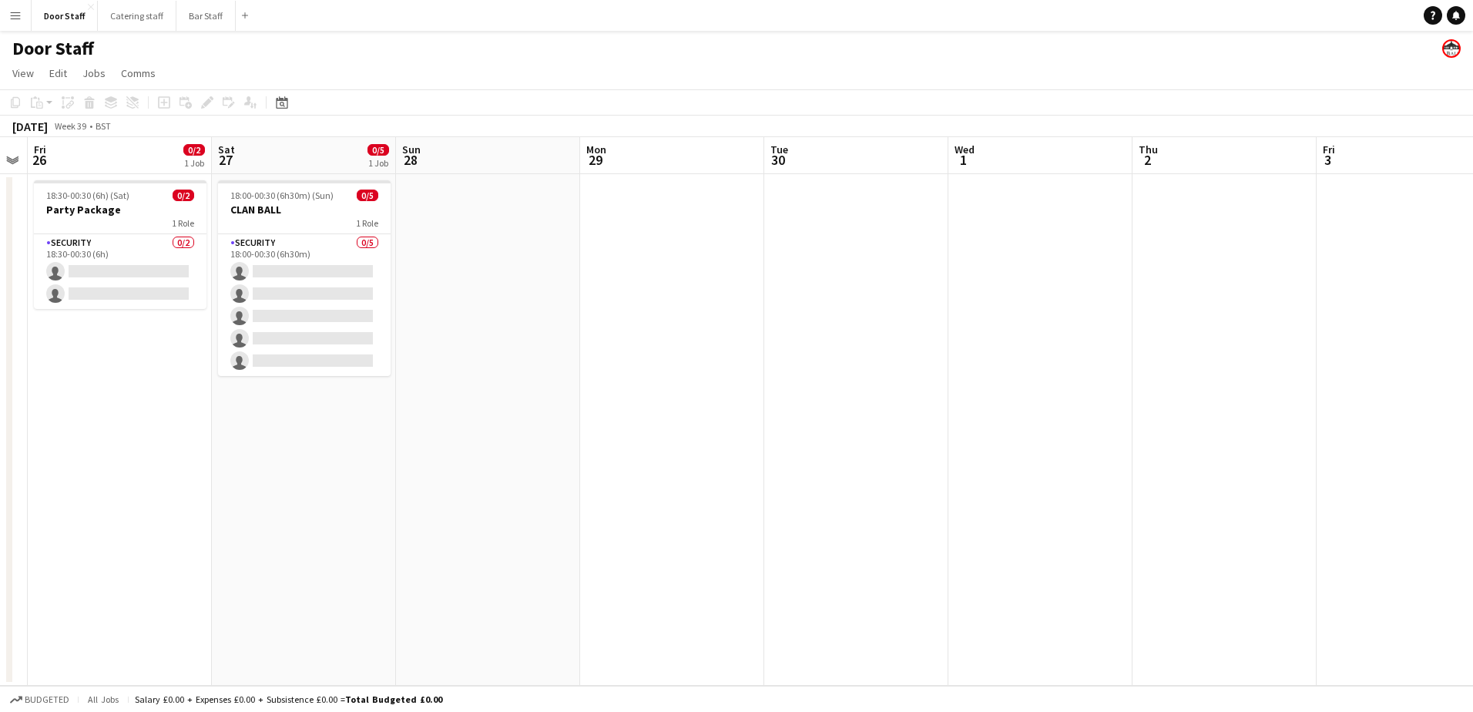
scroll to position [0, 530]
drag, startPoint x: 626, startPoint y: 520, endPoint x: 223, endPoint y: 513, distance: 403.7
click at [223, 513] on app-calendar-viewport "Tue 23 Wed 24 Thu 25 Fri 26 0/2 1 Job Sat 27 0/5 1 Job Sun 28 Mon 29 Tue 30 Wed…" at bounding box center [736, 411] width 1473 height 548
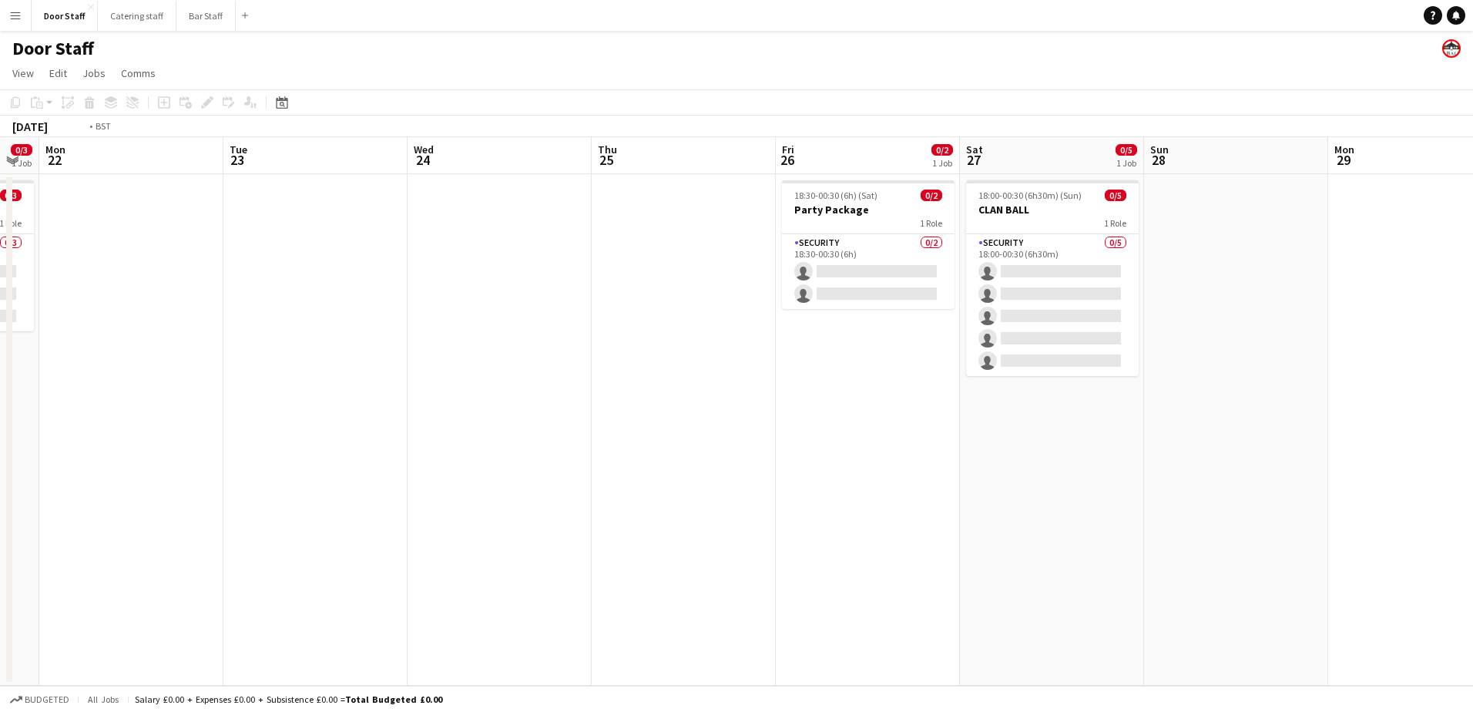
drag, startPoint x: 112, startPoint y: 519, endPoint x: 879, endPoint y: 500, distance: 767.5
click at [872, 503] on app-calendar-viewport "Sat 20 0/3 2 Jobs Sun 21 0/3 1 Job Mon 22 Tue 23 Wed 24 Thu 25 Fri 26 0/2 1 Job…" at bounding box center [736, 411] width 1473 height 548
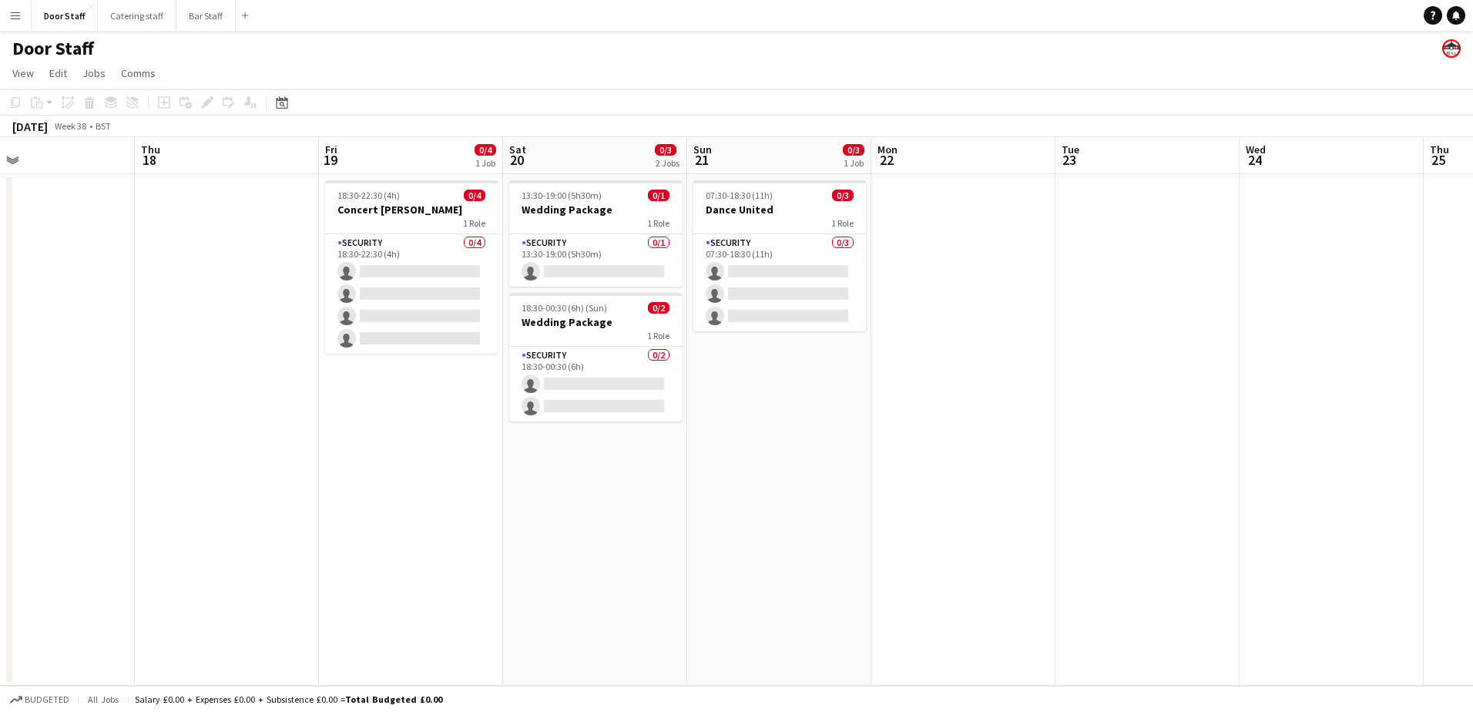
drag, startPoint x: -2, startPoint y: 505, endPoint x: 825, endPoint y: 498, distance: 826.6
click at [825, 498] on app-calendar-viewport "Mon 15 Tue 16 Wed 17 Thu 18 Fri 19 0/4 1 Job Sat 20 0/3 2 Jobs Sun 21 0/3 1 Job…" at bounding box center [736, 411] width 1473 height 548
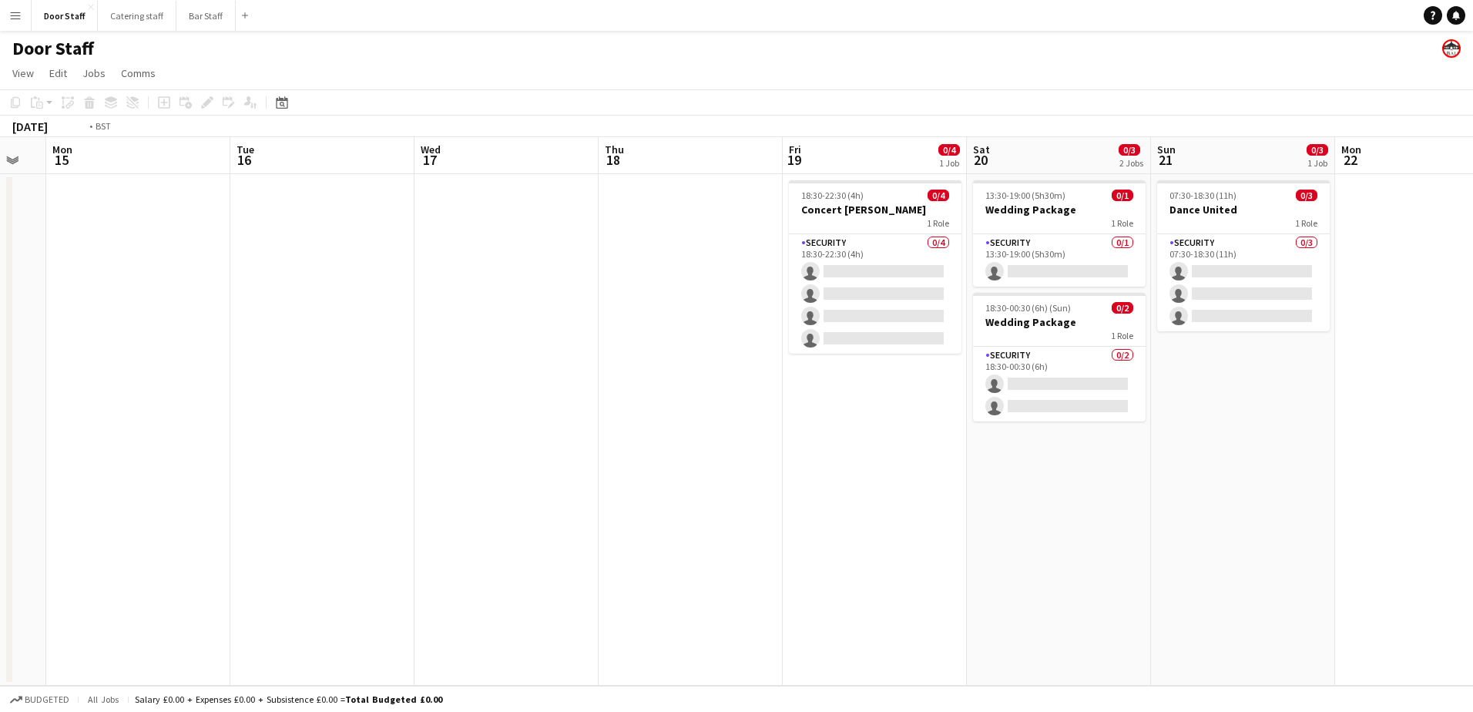
drag, startPoint x: 460, startPoint y: 554, endPoint x: 1108, endPoint y: 514, distance: 649.1
click at [1108, 514] on app-calendar-viewport "Sat 13 0/4 1 Job Sun 14 Mon 15 Tue 16 Wed 17 Thu 18 Fri 19 0/4 1 Job Sat 20 0/3…" at bounding box center [736, 411] width 1473 height 548
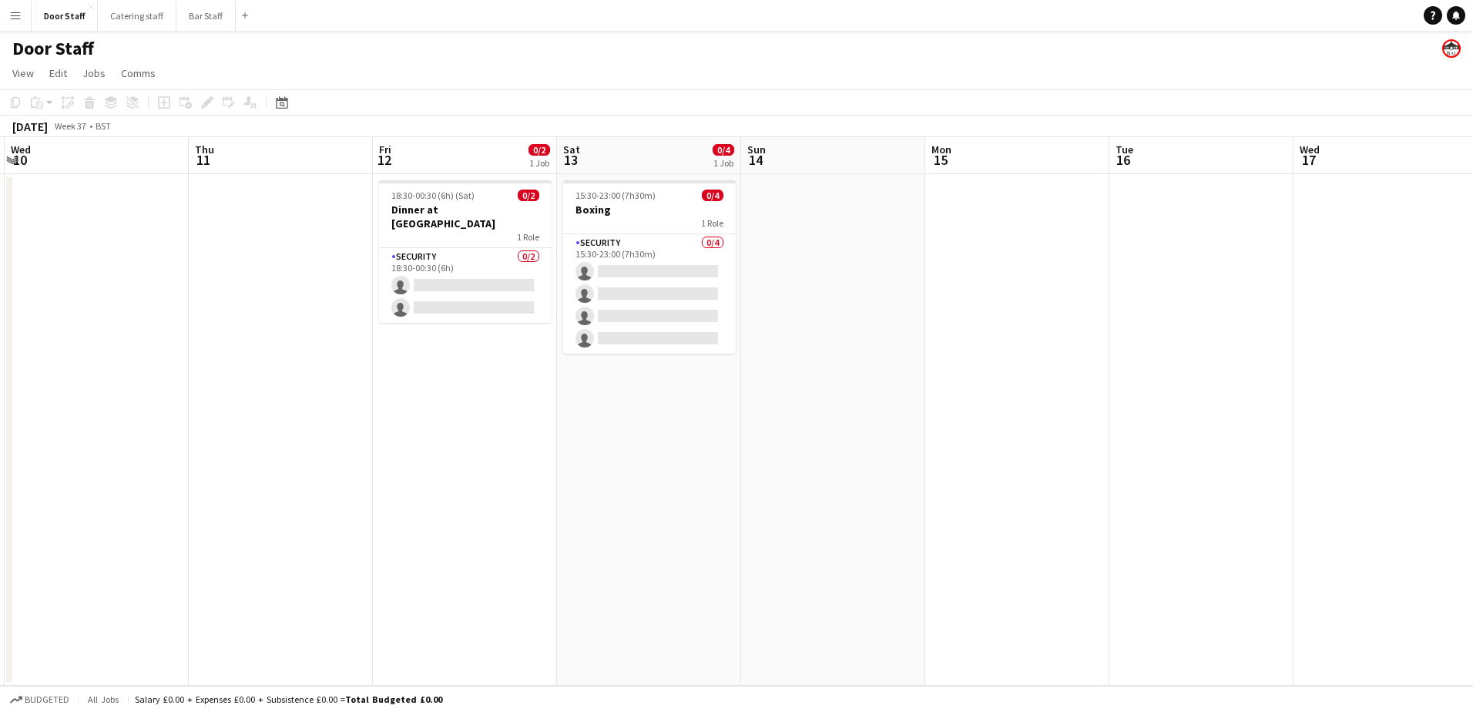
drag, startPoint x: 140, startPoint y: 568, endPoint x: 787, endPoint y: 529, distance: 648.3
click at [845, 522] on app-calendar-viewport "Mon 8 0/3 1 Job Tue 9 Wed 10 Thu 11 Fri 12 0/2 1 Job Sat 13 0/4 1 Job Sun 14 Mo…" at bounding box center [736, 411] width 1473 height 548
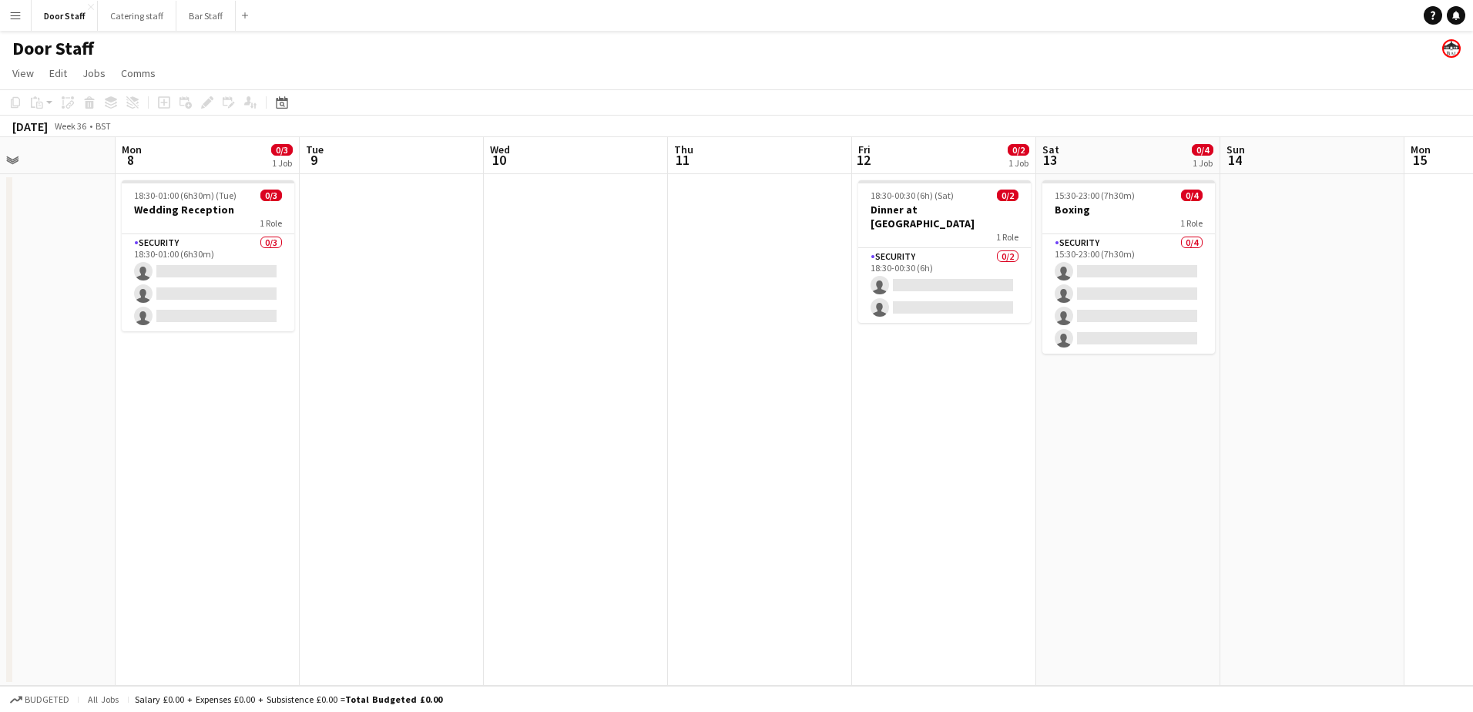
drag, startPoint x: 170, startPoint y: 568, endPoint x: 621, endPoint y: 561, distance: 450.7
click at [620, 561] on app-calendar-viewport "Fri 5 Sat 6 0/3 1 Job Sun 7 Mon 8 0/3 1 Job Tue 9 Wed 10 Thu 11 Fri 12 0/2 1 Jo…" at bounding box center [736, 411] width 1473 height 548
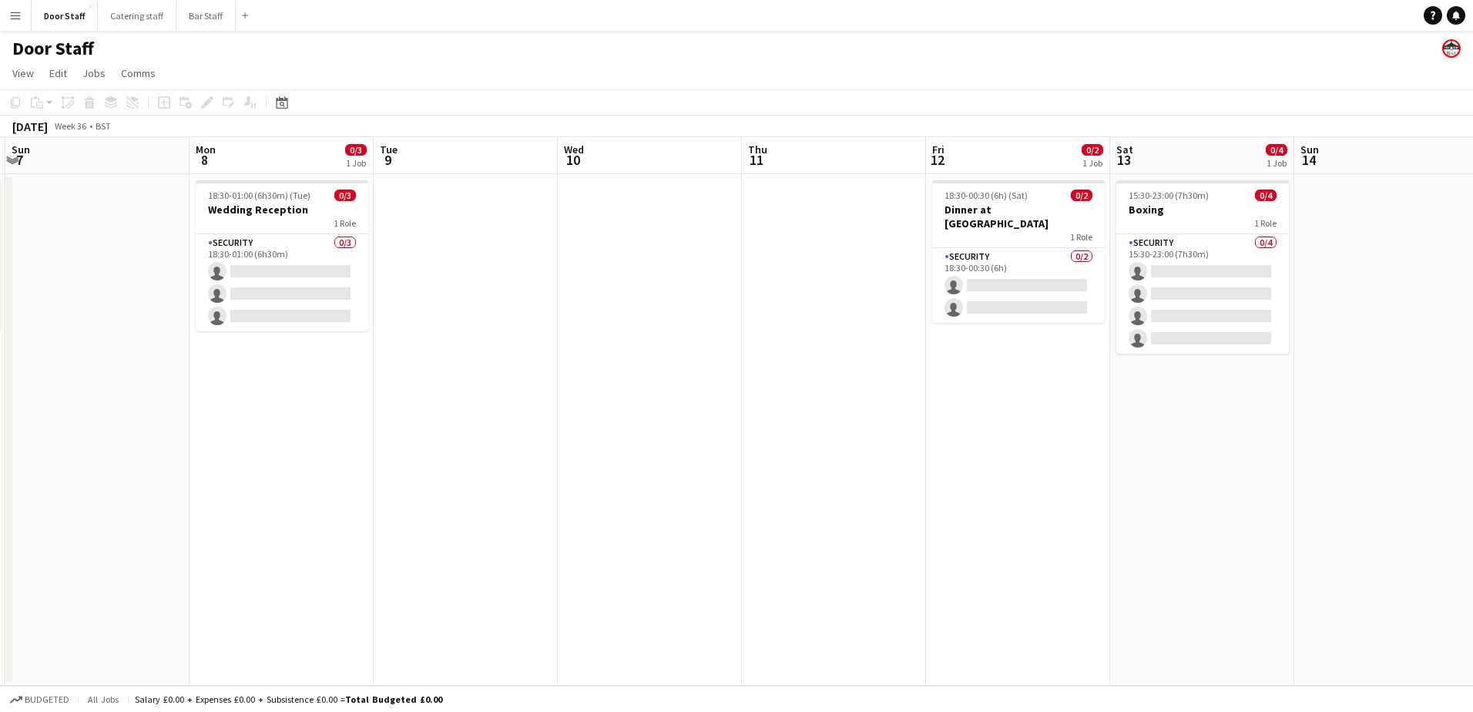
drag, startPoint x: 289, startPoint y: 605, endPoint x: 717, endPoint y: 542, distance: 432.9
click at [716, 542] on app-calendar-viewport "Fri 5 Sat 6 0/3 1 Job Sun 7 Mon 8 0/3 1 Job Tue 9 Wed 10 Thu 11 Fri 12 0/2 1 Jo…" at bounding box center [736, 411] width 1473 height 548
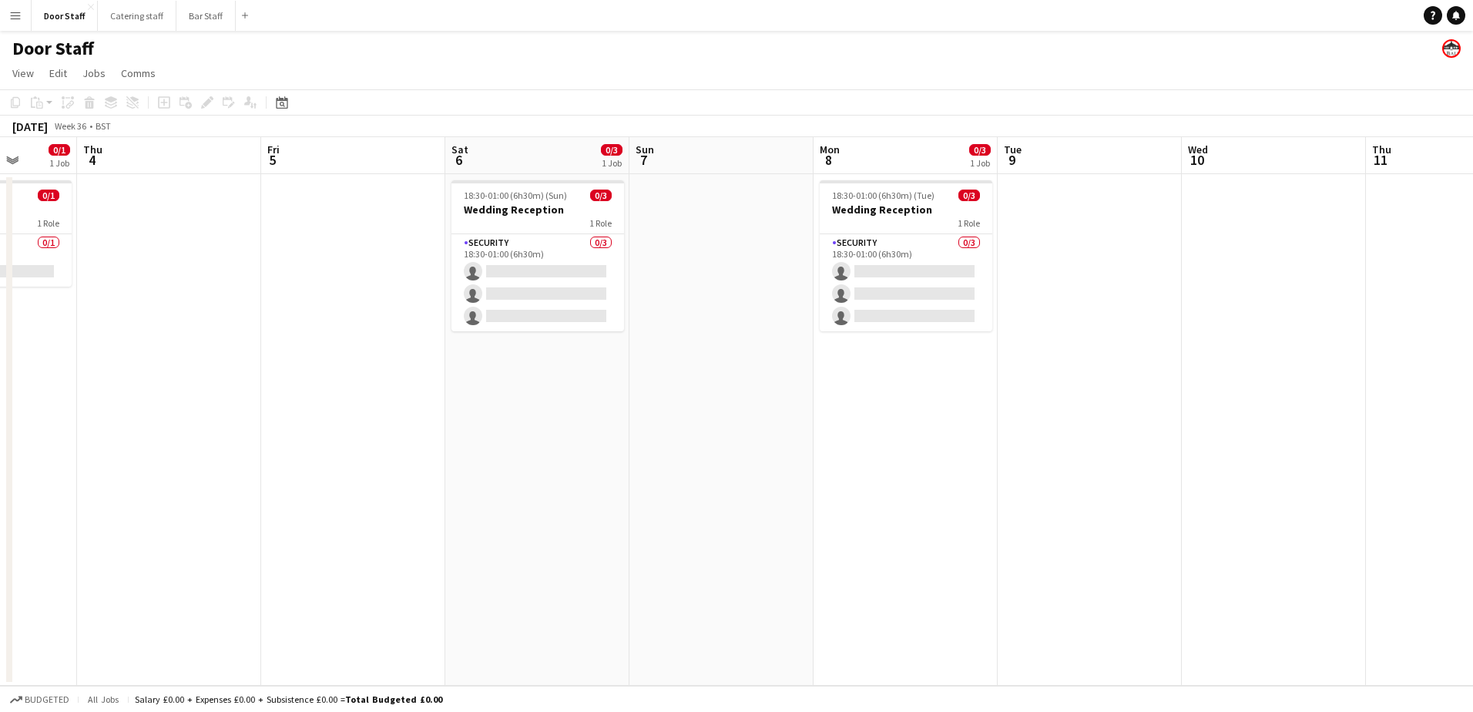
drag, startPoint x: 317, startPoint y: 601, endPoint x: 761, endPoint y: 528, distance: 450.5
click at [761, 528] on app-calendar-viewport "Tue 2 Wed 3 0/1 1 Job Thu 4 Fri 5 Sat 6 0/3 1 Job Sun 7 Mon 8 0/3 1 Job Tue 9 W…" at bounding box center [736, 411] width 1473 height 548
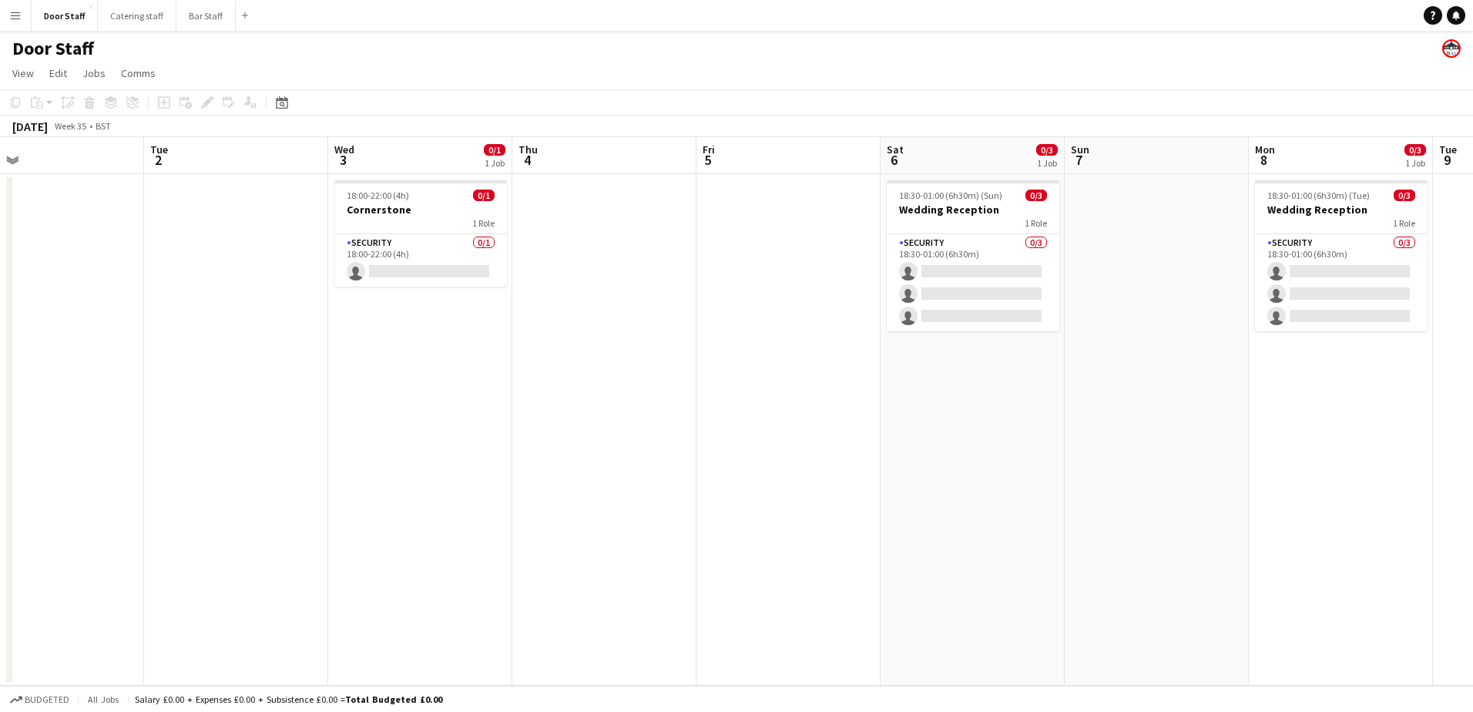
scroll to position [0, 320]
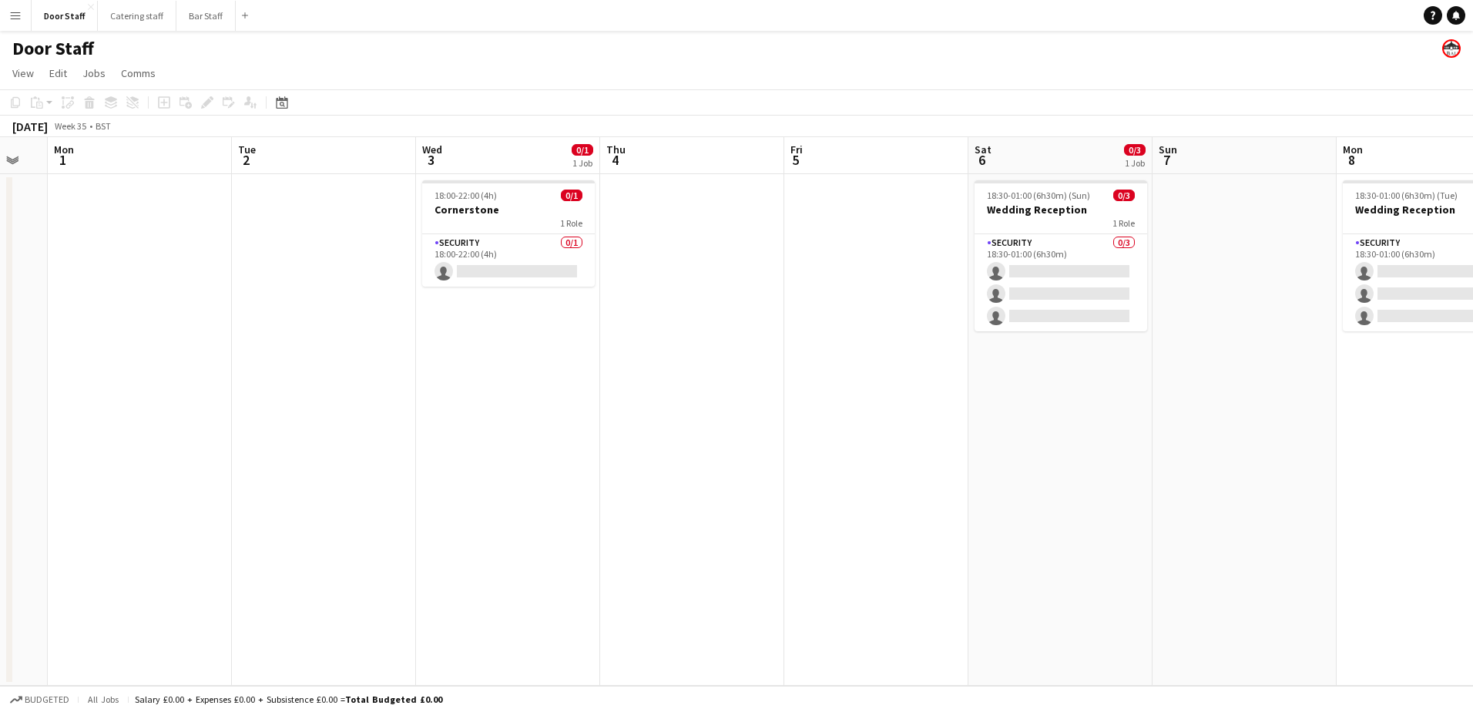
drag
click at [535, 567] on app-calendar-viewport "Sat 30 Sun 31 Mon 1 Tue 2 Wed 3 0/1 1 Job Thu 4 Fri 5 Sat 6 0/3 1 Job Sun 7 Mon…" at bounding box center [736, 411] width 1473 height 548
click at [20, 20] on app-icon "Menu" at bounding box center [15, 15] width 12 height 12
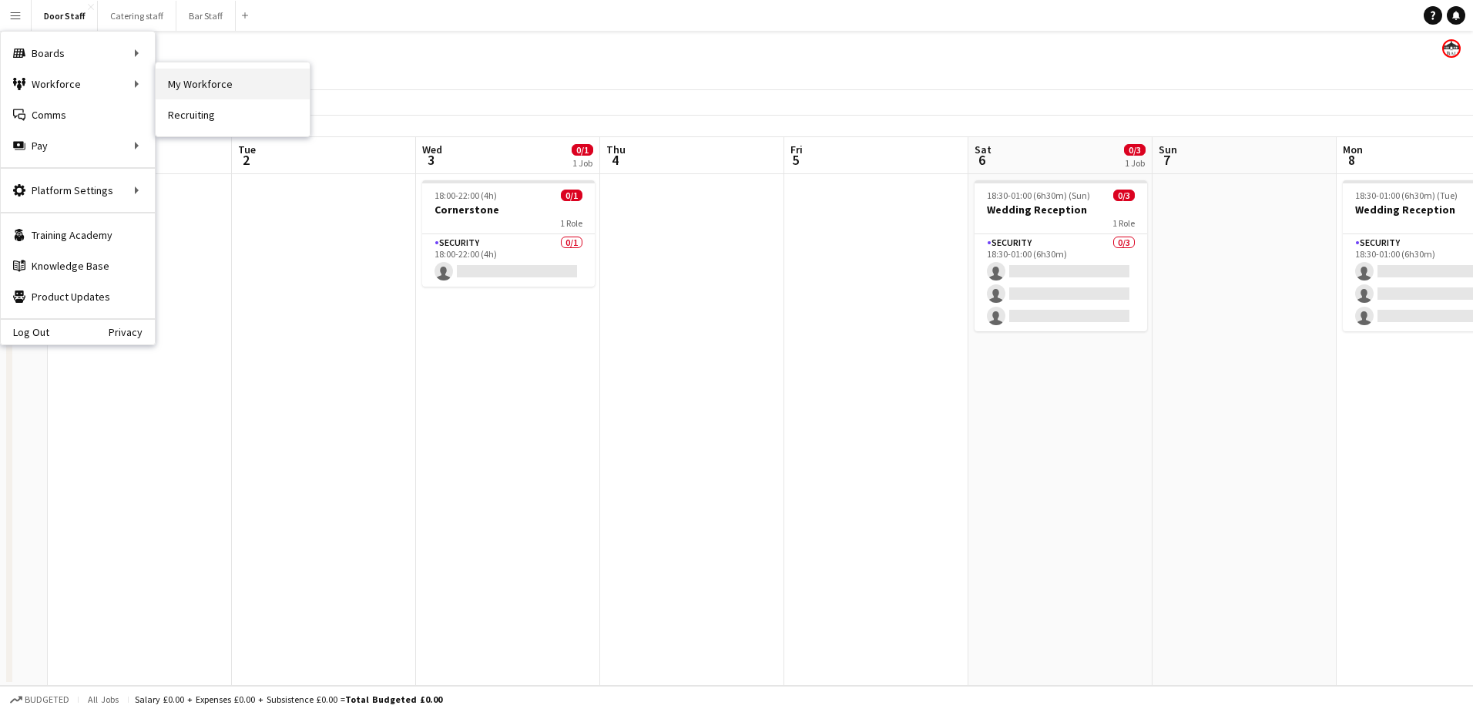
click at [198, 75] on link "My Workforce" at bounding box center [233, 84] width 154 height 31
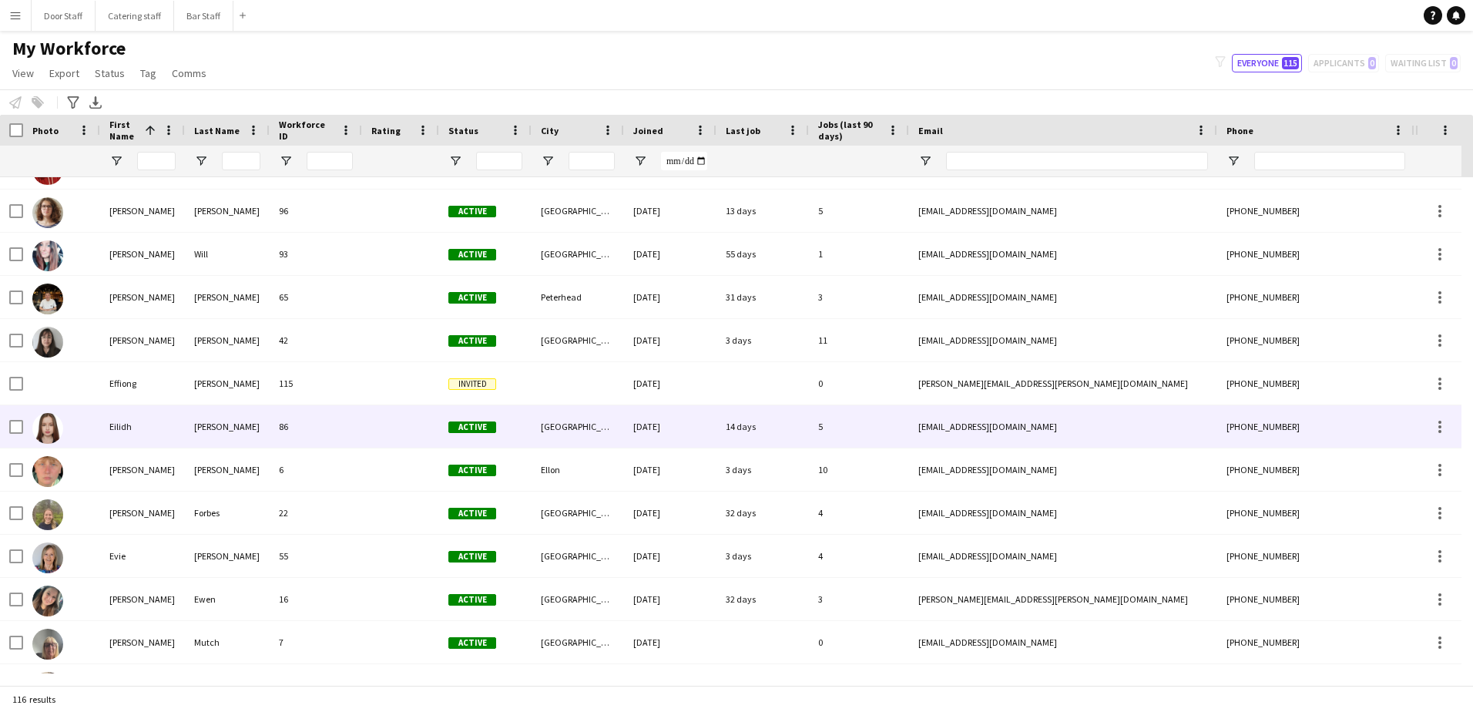
scroll to position [1661, 0]
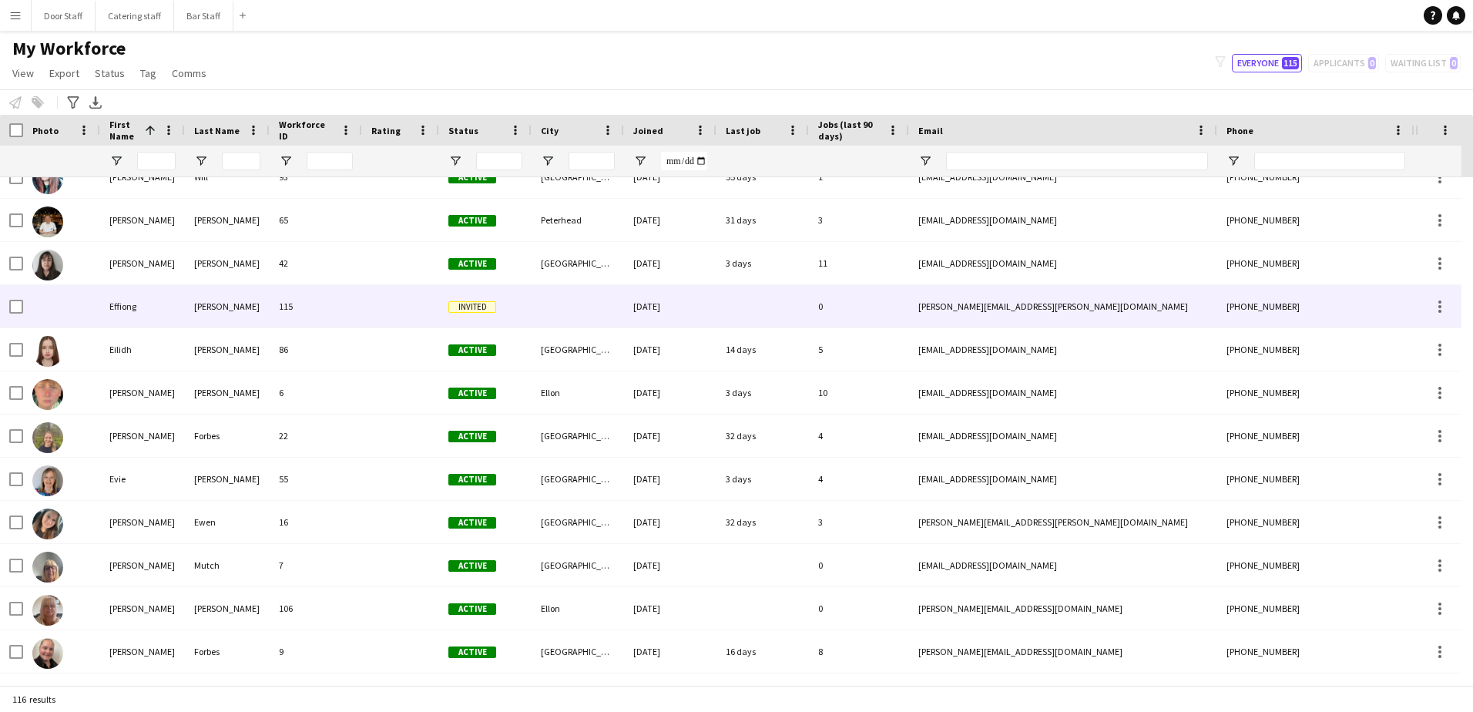
click at [243, 300] on div "[PERSON_NAME]" at bounding box center [227, 306] width 85 height 42
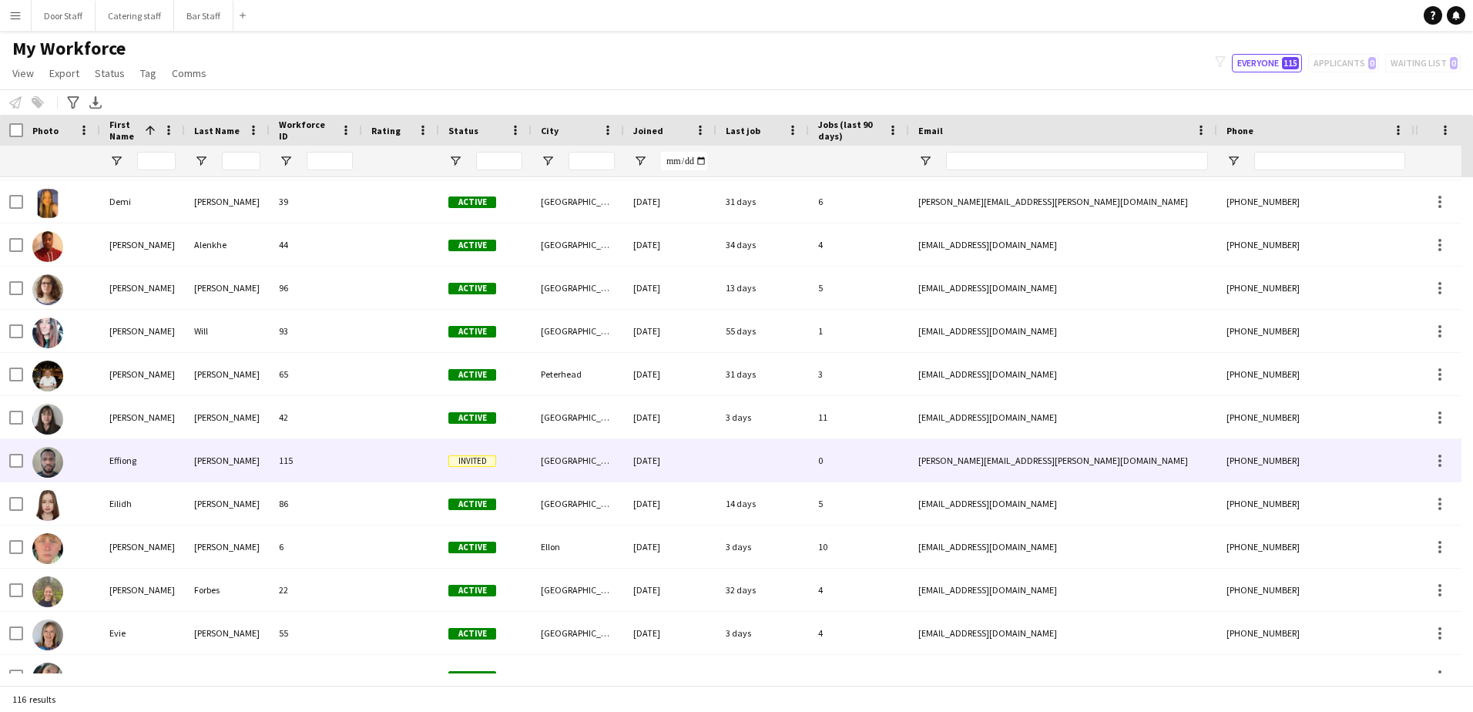
click at [49, 467] on img at bounding box center [47, 462] width 31 height 31
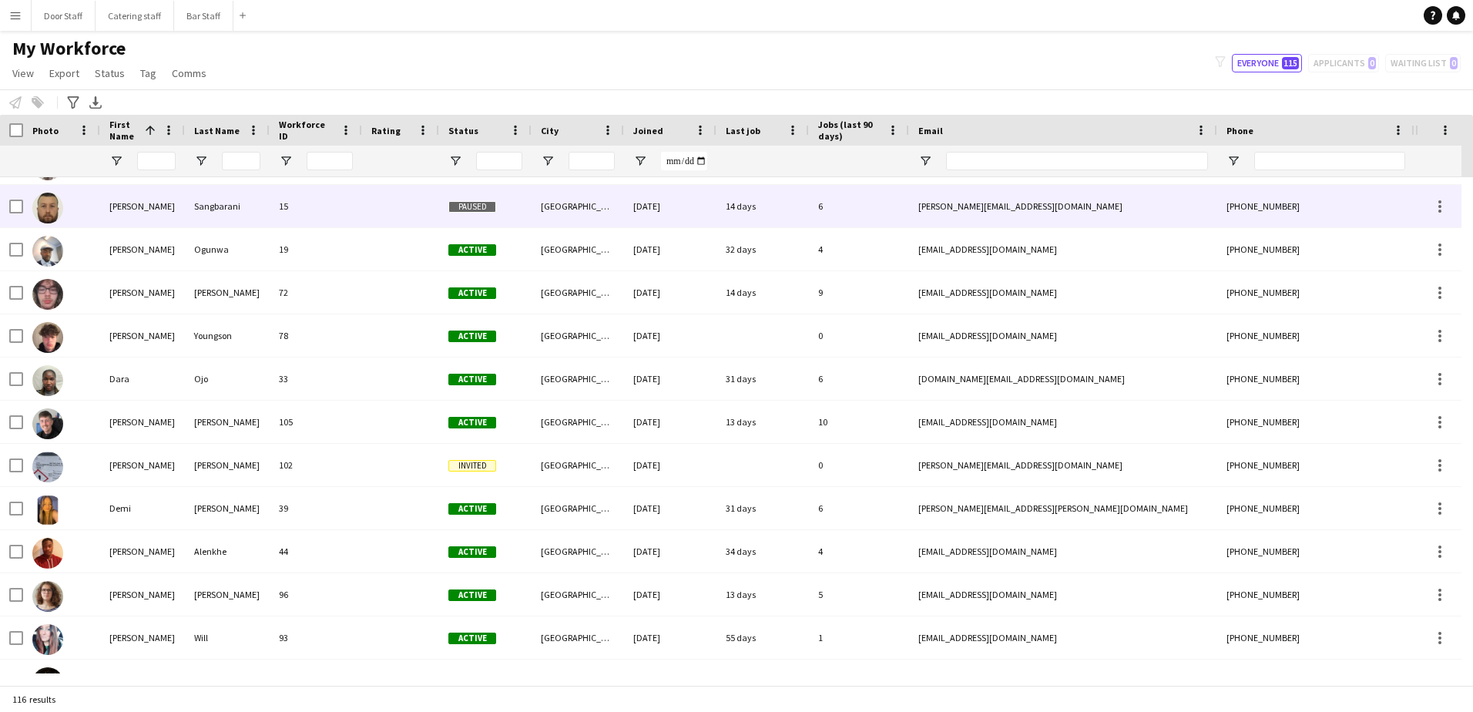
scroll to position [1155, 0]
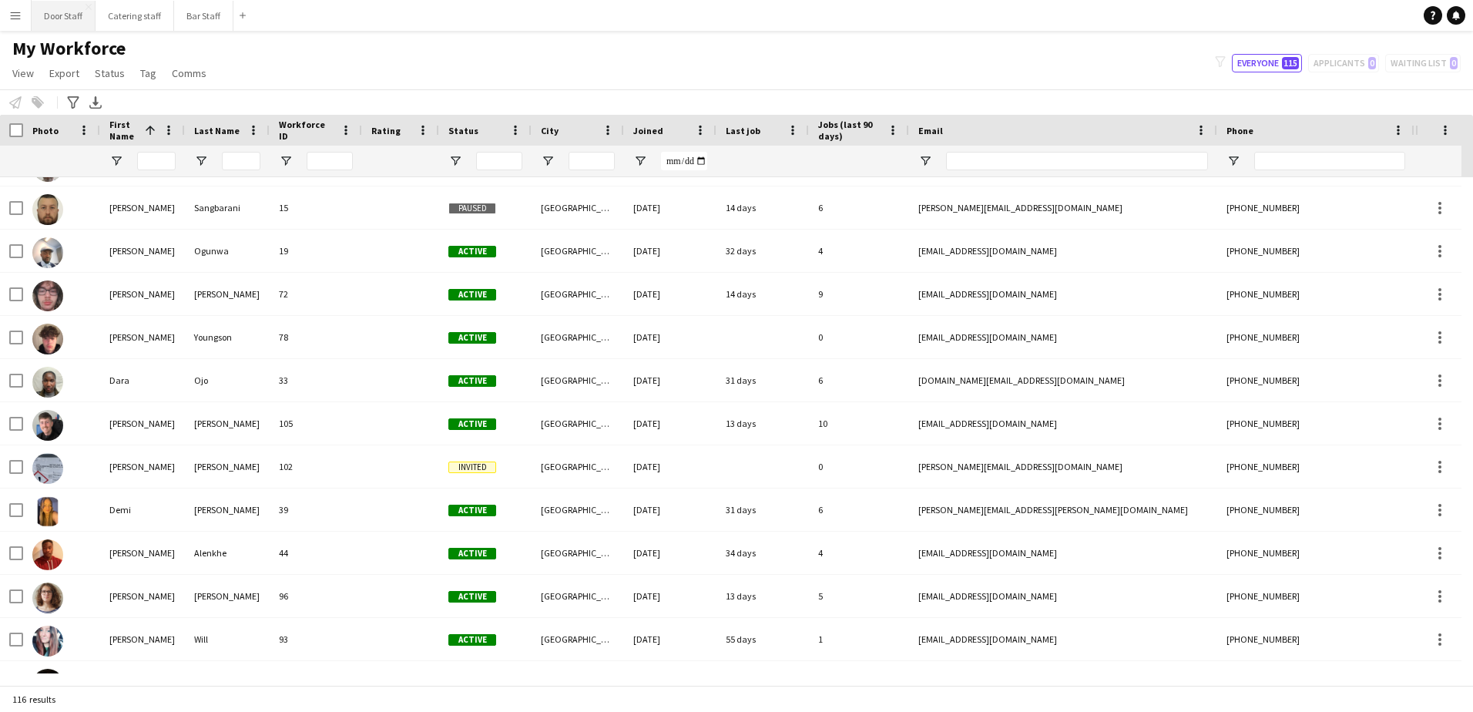
click at [56, 12] on button "Door Staff Close" at bounding box center [64, 16] width 64 height 30
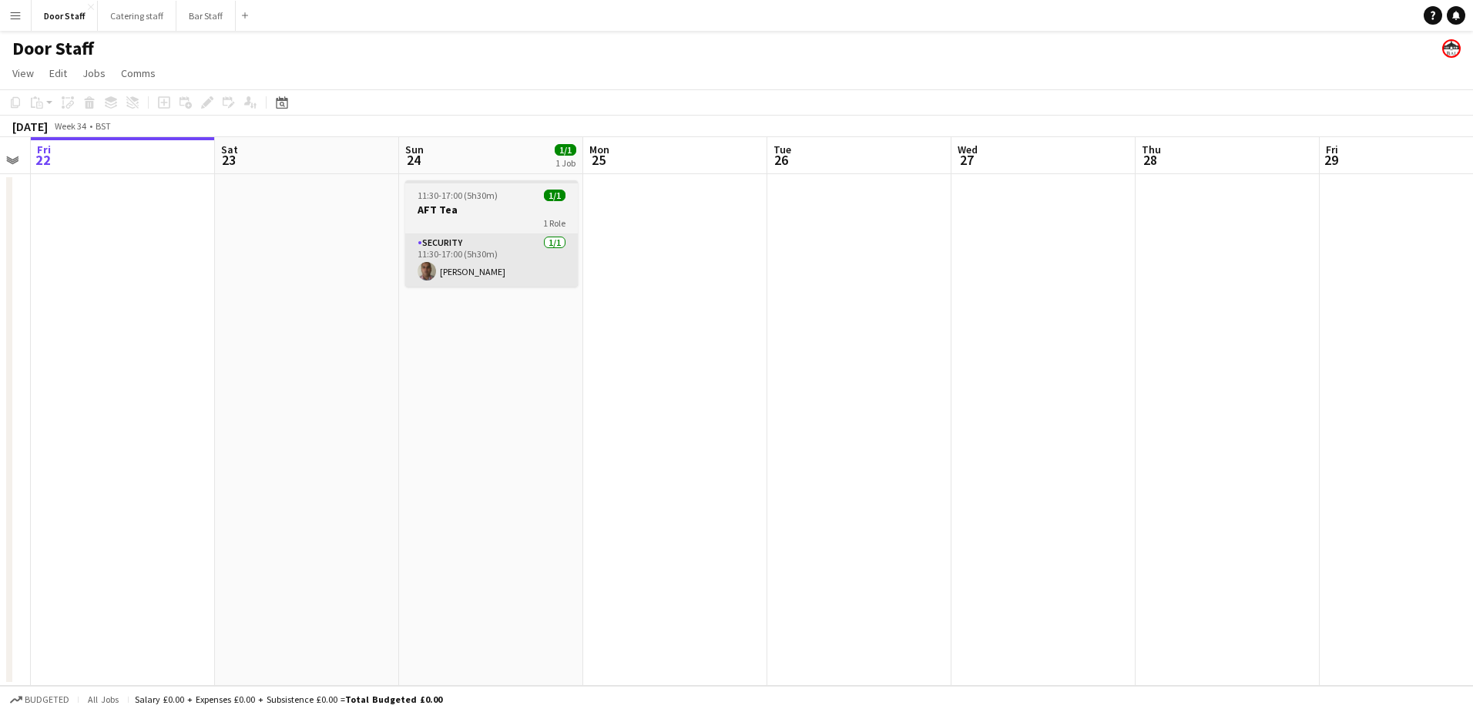
drag, startPoint x: 562, startPoint y: 387, endPoint x: 122, endPoint y: 271, distance: 454.2
click at [57, 276] on app-calendar-viewport "Tue 19 Wed 20 Thu 21 Fri 22 Sat 23 Sun 24 1/1 1 Job Mon 25 Tue 26 Wed 27 Thu 28…" at bounding box center [736, 411] width 1473 height 548
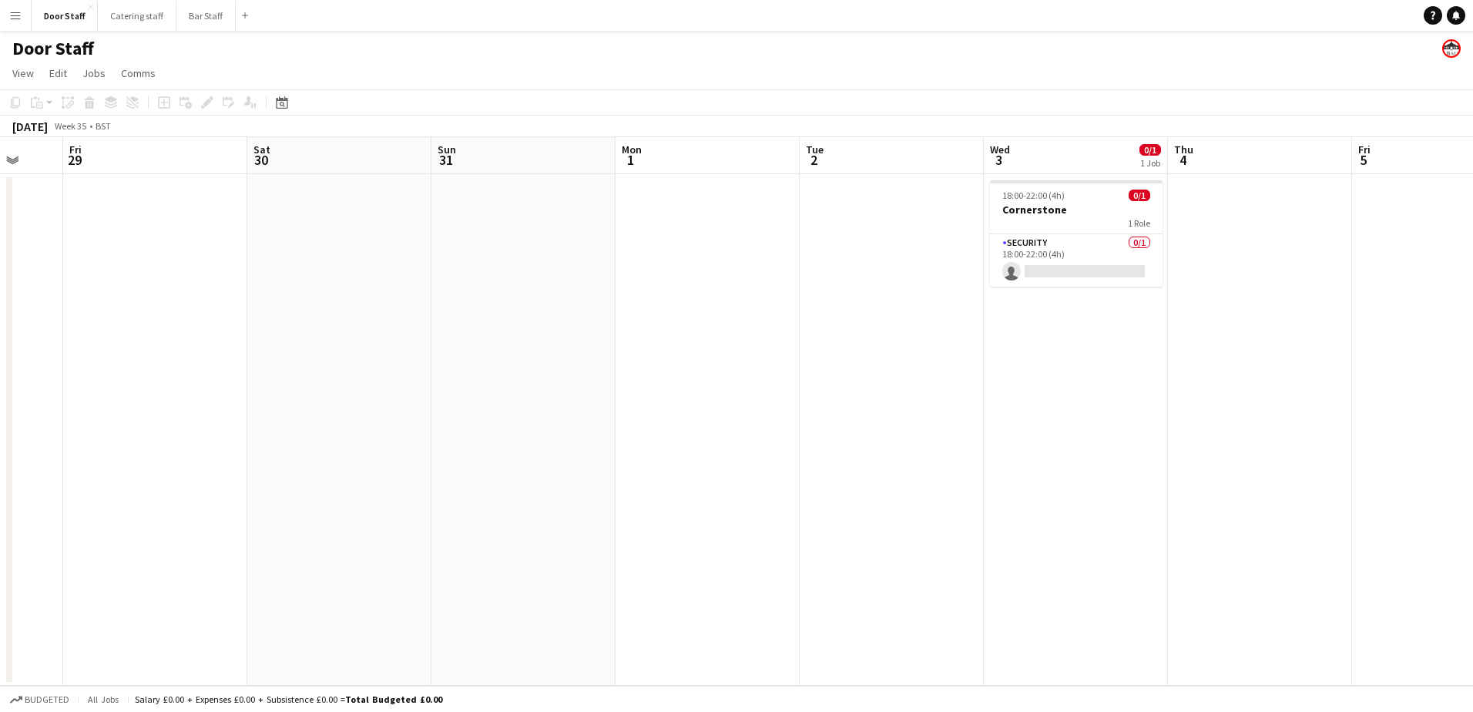
drag, startPoint x: 723, startPoint y: 374, endPoint x: 318, endPoint y: 190, distance: 444.4
click at [0, 169] on html "Menu Boards Boards Boards All jobs Status Workforce Workforce My Workforce Recr…" at bounding box center [736, 356] width 1473 height 712
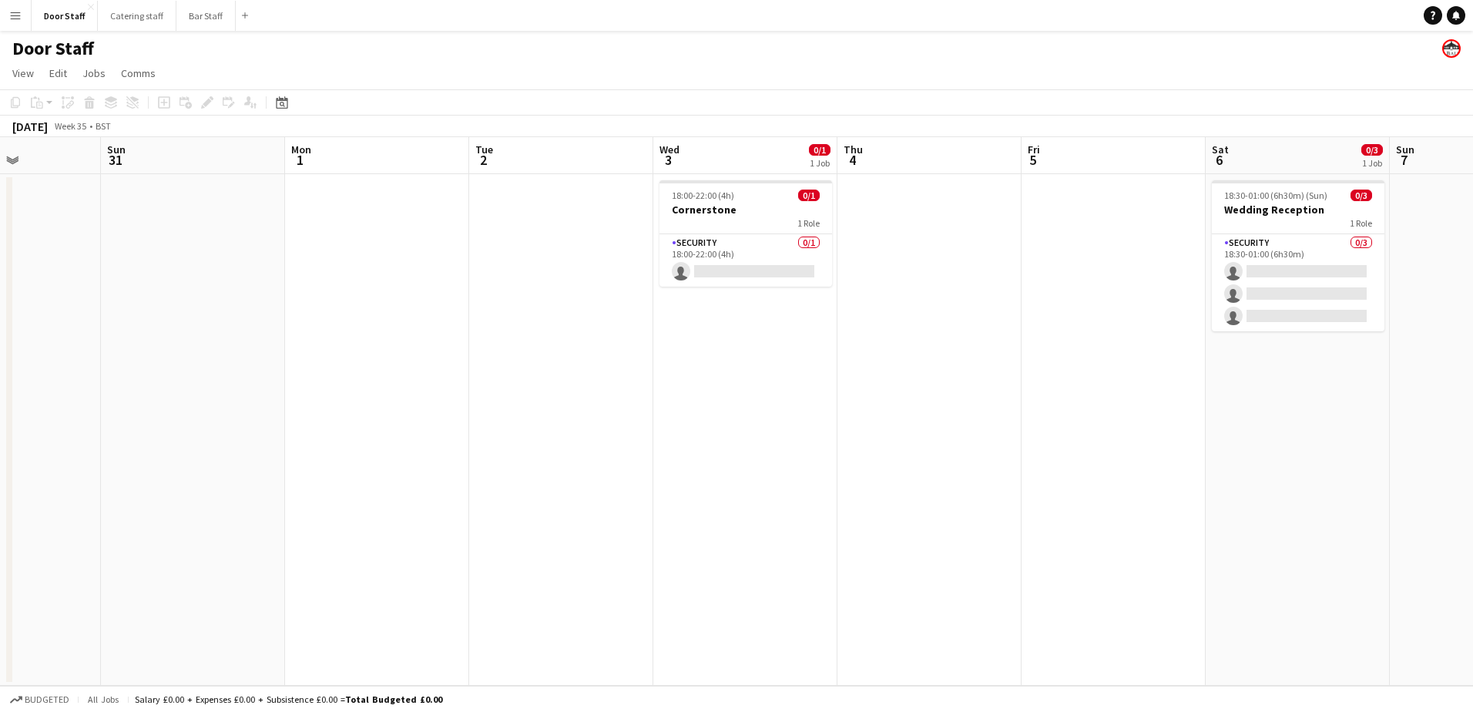
drag, startPoint x: 712, startPoint y: 282, endPoint x: 212, endPoint y: 192, distance: 508.0
click at [212, 192] on app-calendar-viewport "Thu 28 Fri 29 Sat 30 Sun 31 Mon 1 Tue 2 Wed 3 0/1 1 Job Thu 4 Fri 5 Sat 6 0/3 1…" at bounding box center [736, 411] width 1473 height 548
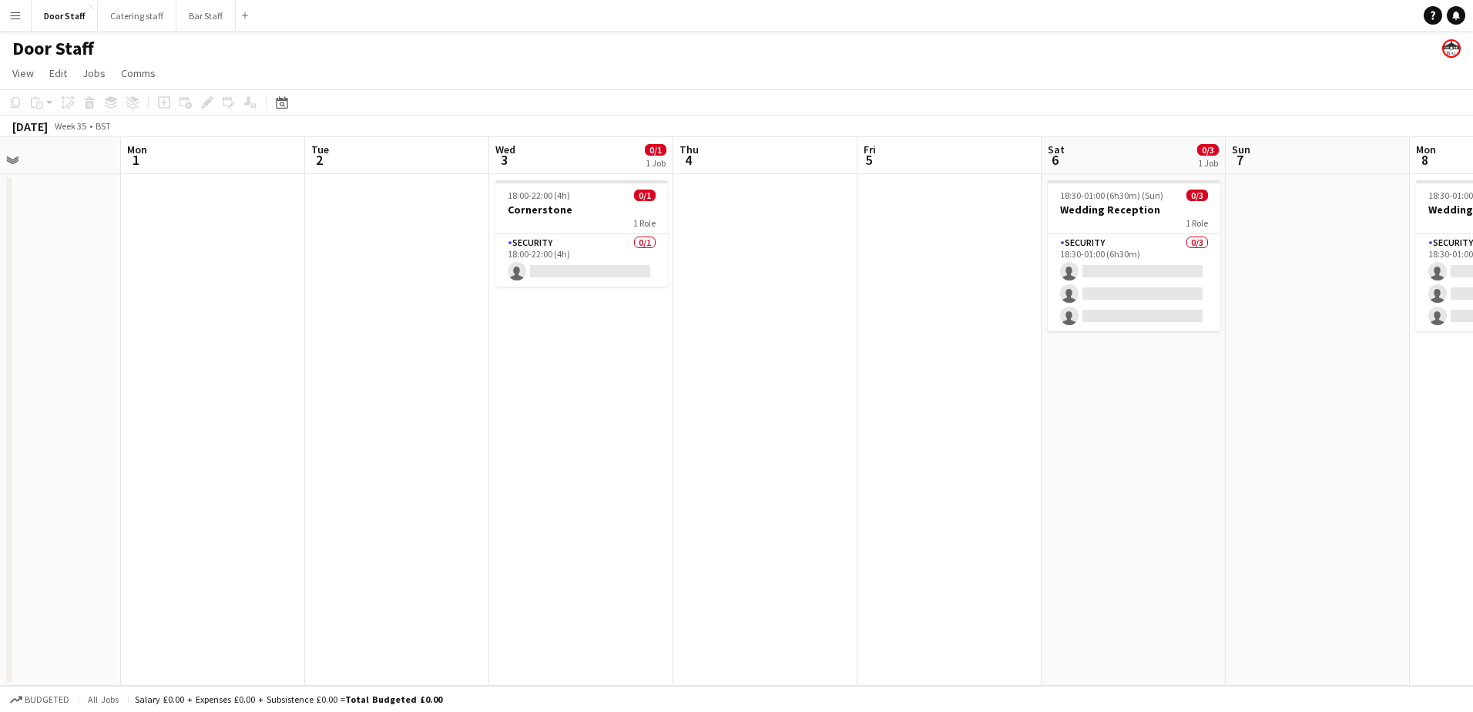
drag, startPoint x: 966, startPoint y: 401, endPoint x: 802, endPoint y: 398, distance: 164.1
click at [802, 398] on app-calendar-viewport "Thu 28 Fri 29 Sat 30 Sun 31 Mon 1 Tue 2 Wed 3 0/1 1 Job Thu 4 Fri 5 Sat 6 0/3 1…" at bounding box center [736, 411] width 1473 height 548
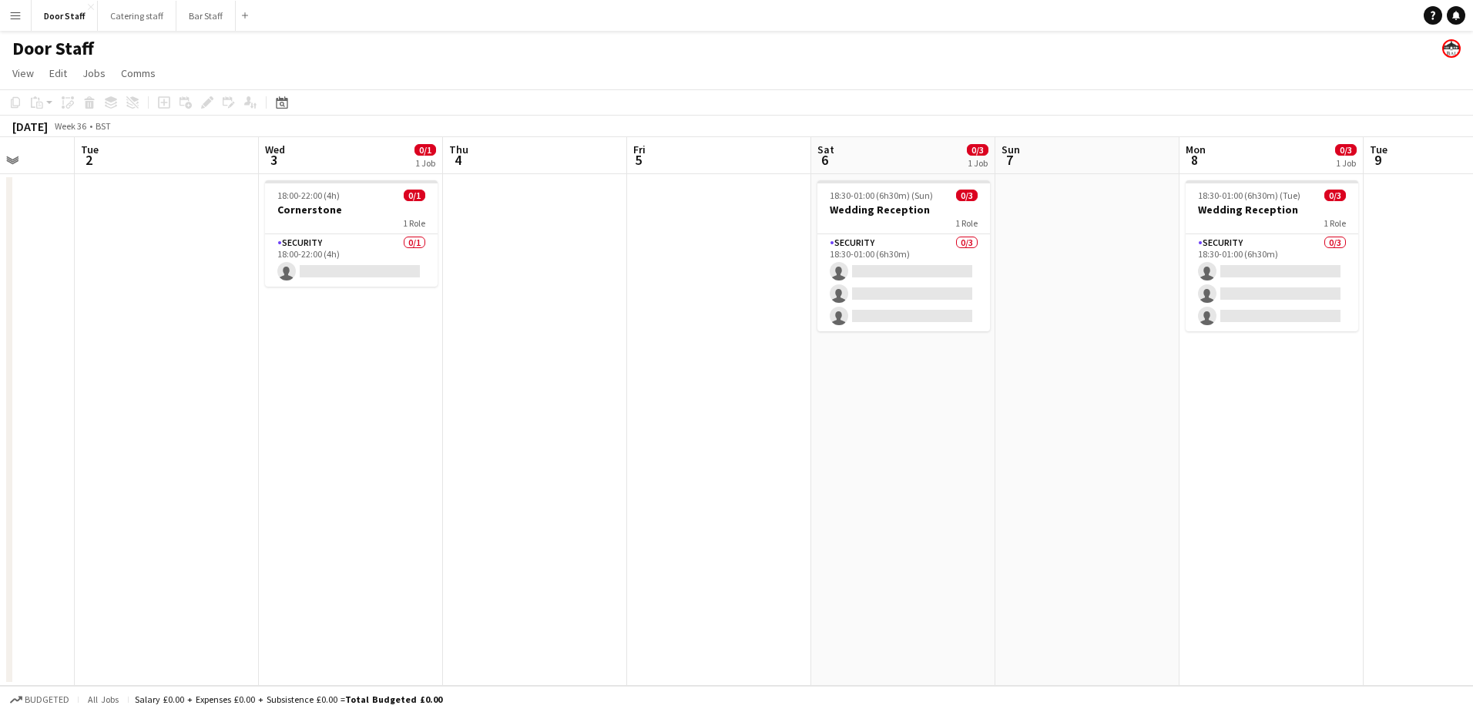
drag, startPoint x: 853, startPoint y: 376, endPoint x: 712, endPoint y: 378, distance: 141.0
click at [712, 378] on app-calendar-viewport "Sat 30 Sun 31 Mon 1 Tue 2 Wed 3 0/1 1 Job Thu 4 Fri 5 Sat 6 0/3 1 Job Sun 7 Mon…" at bounding box center [736, 411] width 1473 height 548
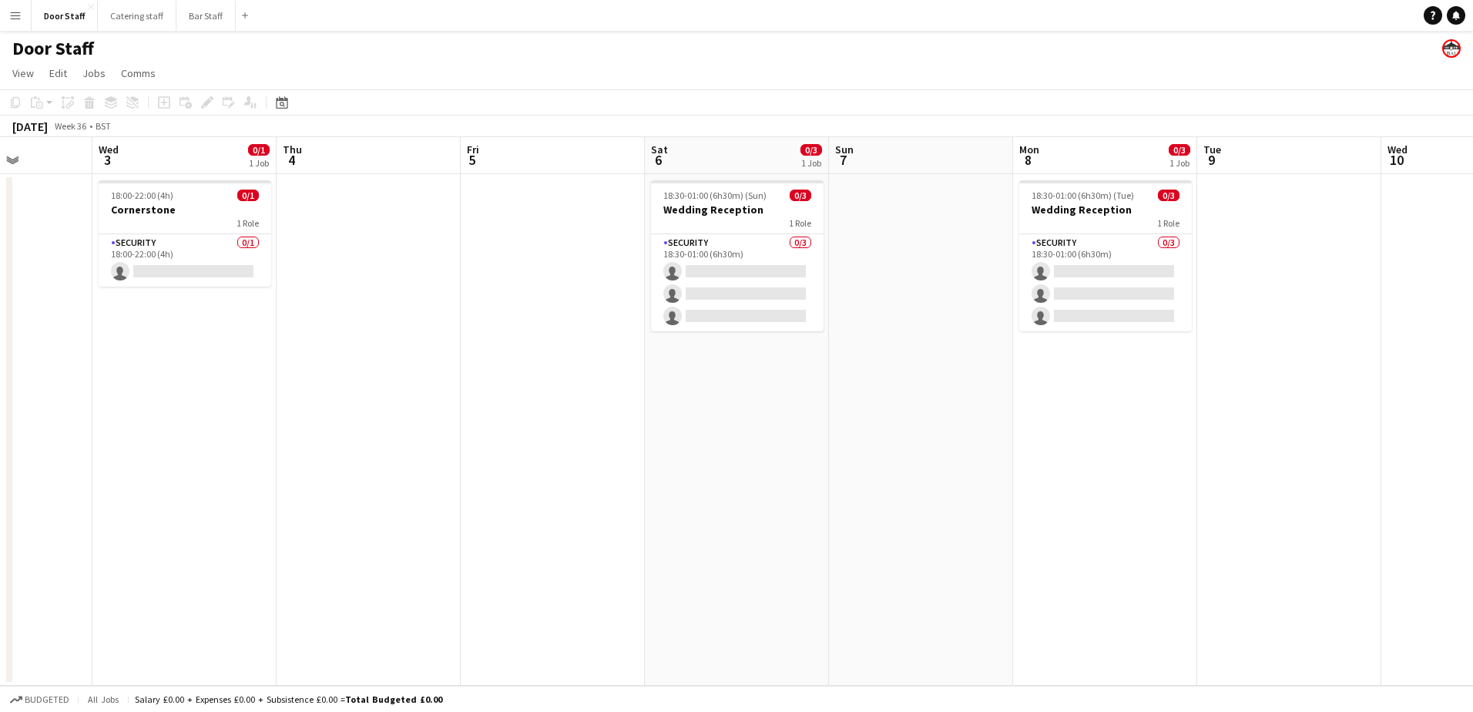
drag, startPoint x: 867, startPoint y: 387, endPoint x: 773, endPoint y: 394, distance: 94.2
click at [773, 394] on app-calendar-viewport "Sun 31 Mon 1 Tue 2 Wed 3 0/1 1 Job Thu 4 Fri 5 Sat 6 0/3 1 Job Sun 7 Mon 8 0/3 …" at bounding box center [736, 411] width 1473 height 548
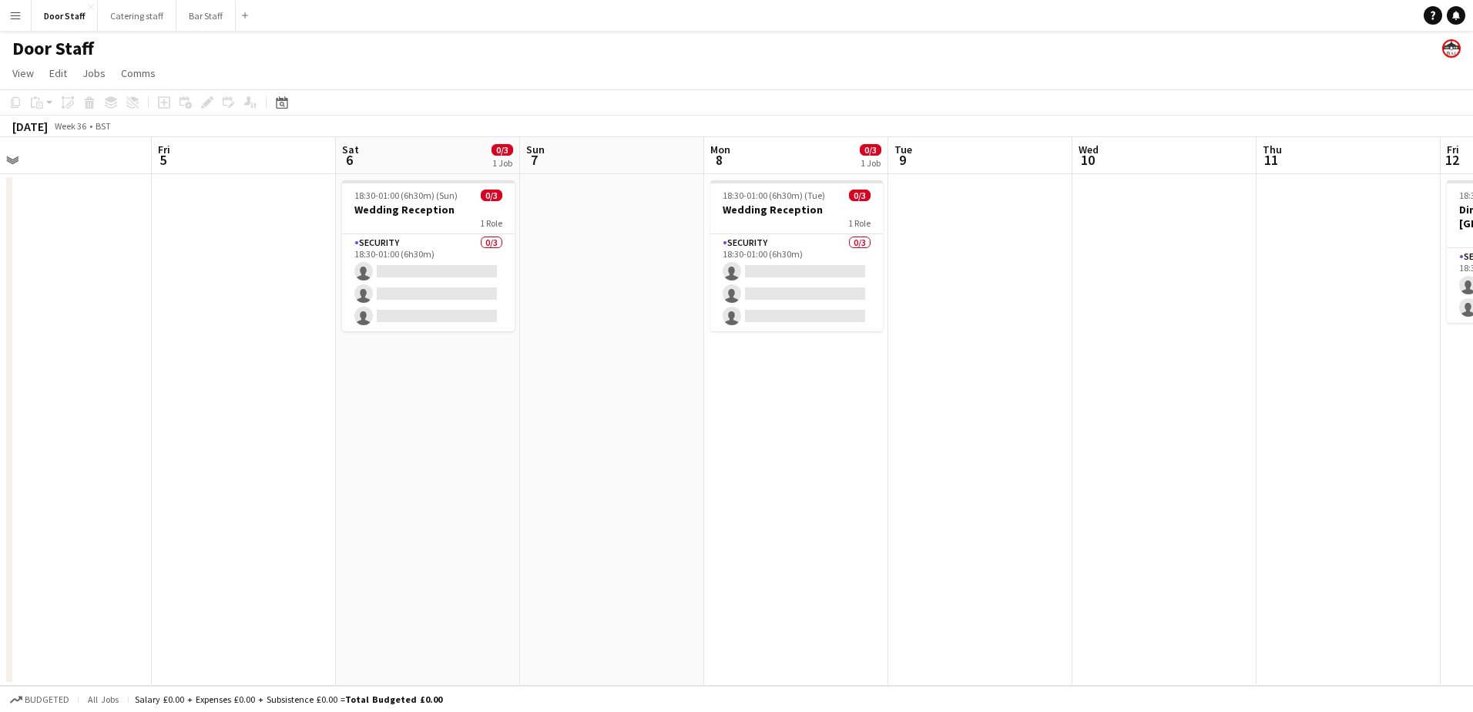
drag, startPoint x: 880, startPoint y: 369, endPoint x: 540, endPoint y: 377, distance: 340.6
click at [540, 377] on app-calendar-viewport "Mon 1 Tue 2 Wed 3 0/1 1 Job Thu 4 Fri 5 Sat 6 0/3 1 Job Sun 7 Mon 8 0/3 1 Job T…" at bounding box center [736, 411] width 1473 height 548
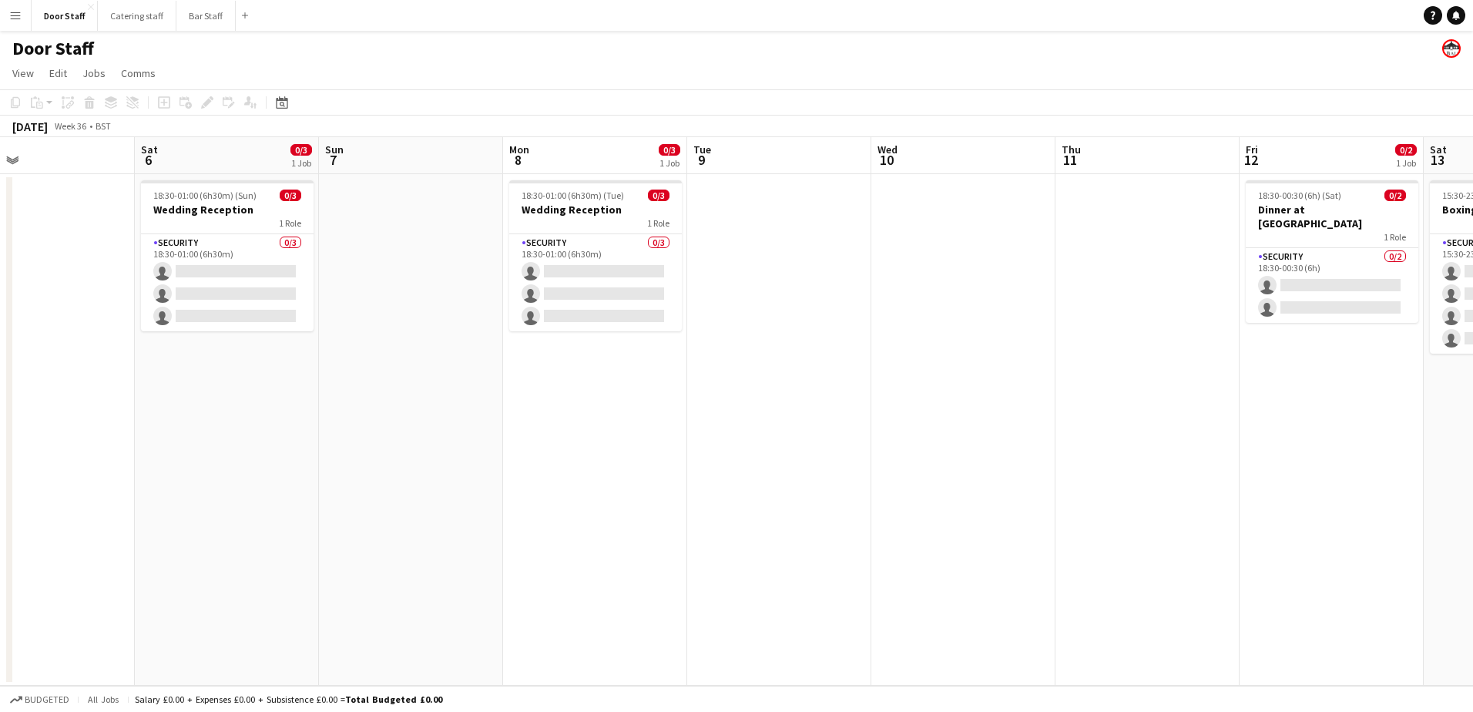
drag, startPoint x: 1035, startPoint y: 361, endPoint x: 853, endPoint y: 353, distance: 182.8
click at [853, 353] on app-calendar-viewport "Tue 2 Wed 3 0/1 1 Job Thu 4 Fri 5 Sat 6 0/3 1 Job Sun 7 Mon 8 0/3 1 Job Tue 9 W…" at bounding box center [736, 411] width 1473 height 548
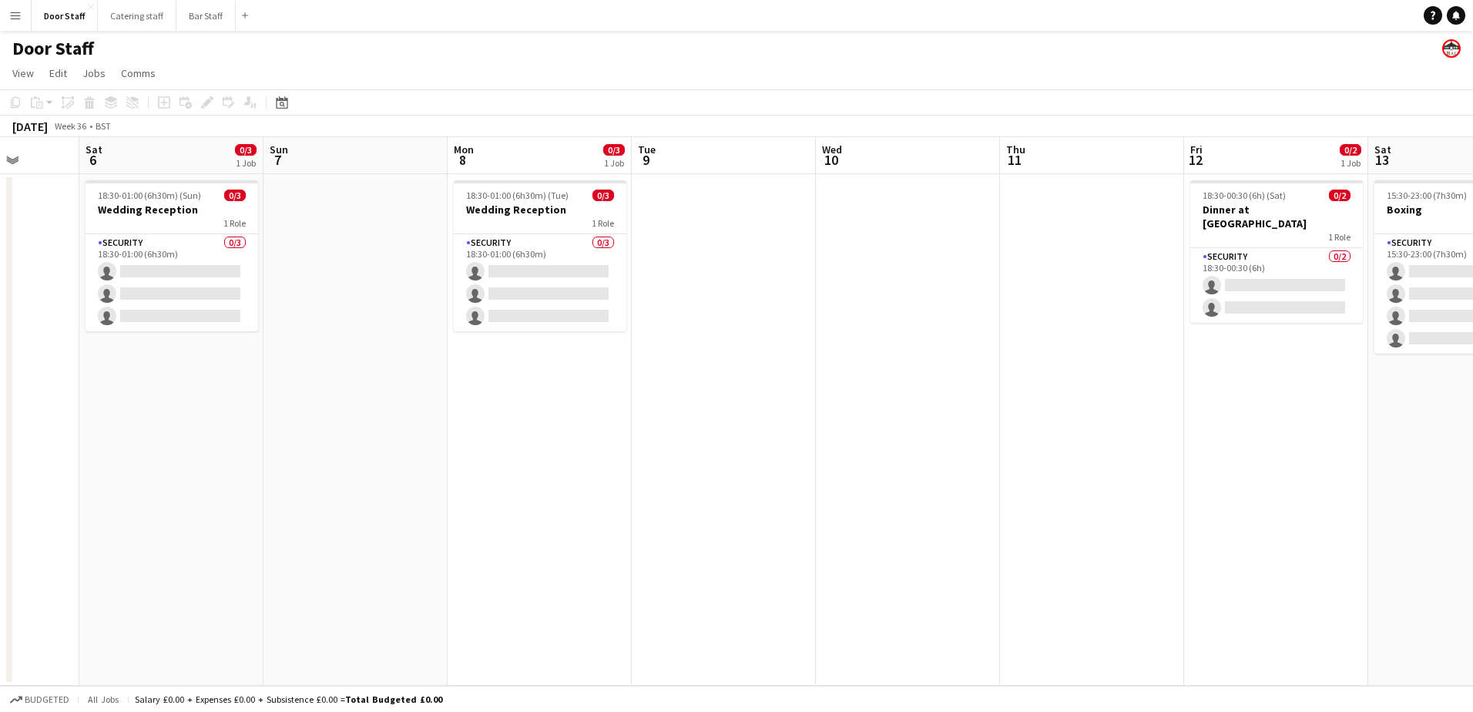
drag, startPoint x: 917, startPoint y: 306, endPoint x: 652, endPoint y: 307, distance: 265.0
click at [652, 307] on app-calendar-viewport "Wed 3 0/1 1 Job Thu 4 Fri 5 Sat 6 0/3 1 Job Sun 7 Mon 8 0/3 1 Job Tue 9 Wed 10 …" at bounding box center [736, 411] width 1473 height 548
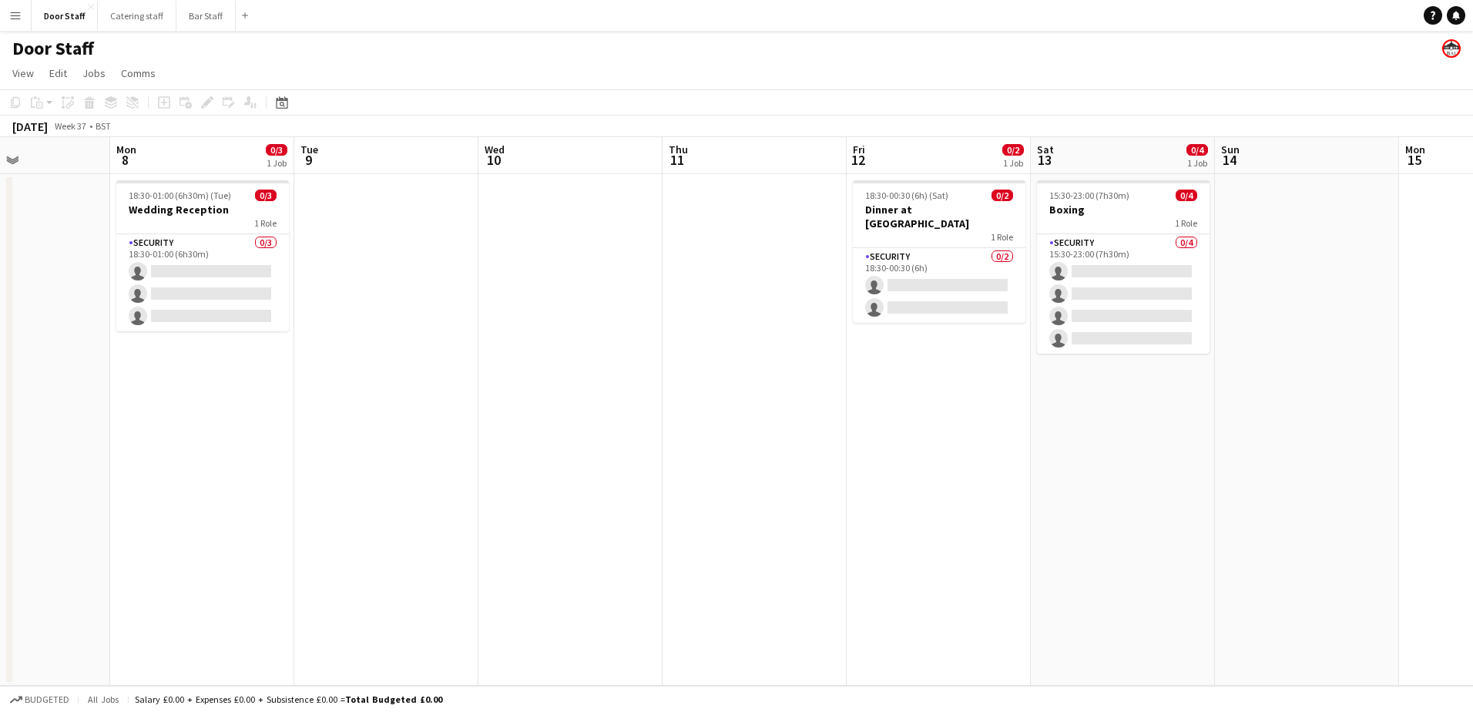
drag, startPoint x: 585, startPoint y: 348, endPoint x: 459, endPoint y: 350, distance: 126.4
click at [459, 350] on app-calendar-viewport "Fri 5 Sat 6 0/3 1 Job Sun 7 Mon 8 0/3 1 Job Tue 9 Wed 10 Thu 11 Fri 12 0/2 1 Jo…" at bounding box center [736, 411] width 1473 height 548
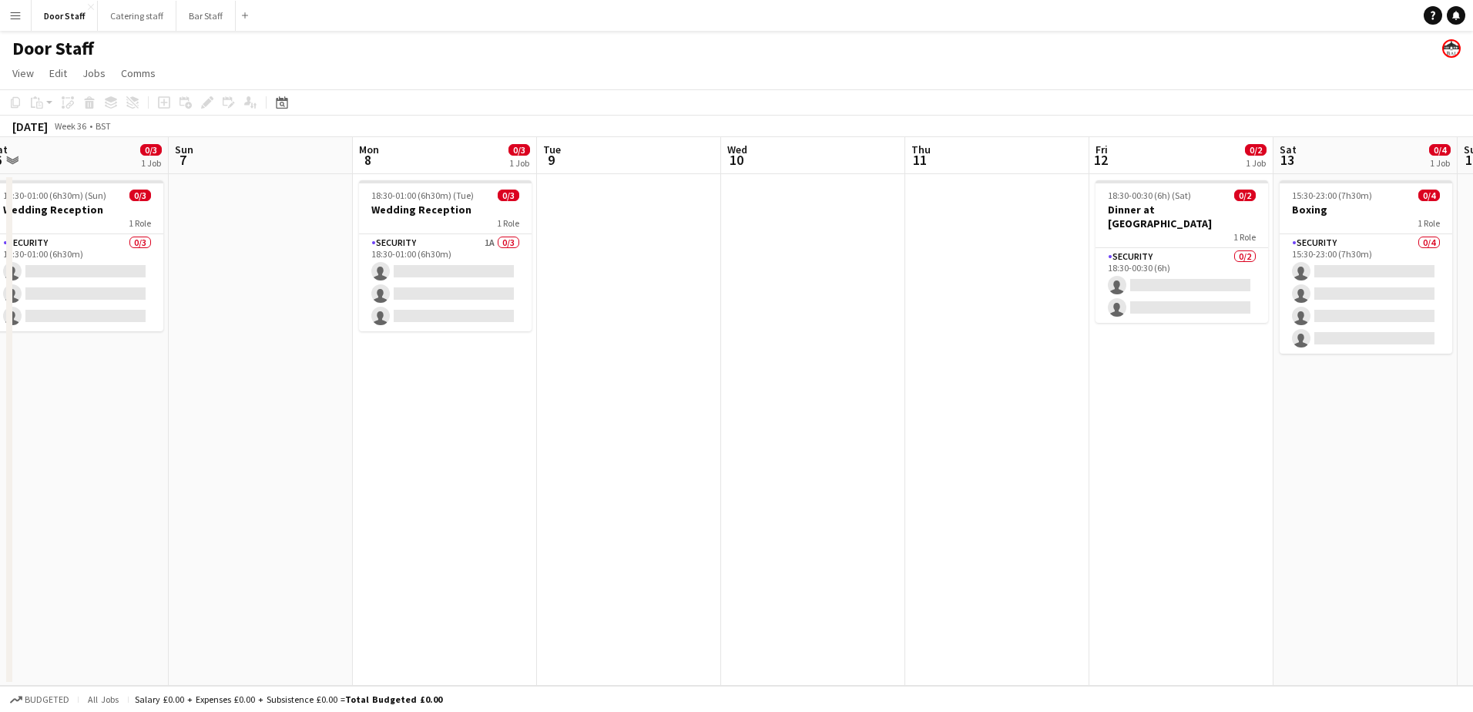
drag, startPoint x: 273, startPoint y: 451, endPoint x: 703, endPoint y: 420, distance: 431.0
click at [703, 420] on app-calendar-viewport "Thu 4 Fri 5 Sat 6 0/3 1 Job Sun 7 Mon 8 0/3 1 Job Tue 9 Wed 10 Thu 11 Fri 12 0/…" at bounding box center [736, 411] width 1473 height 548
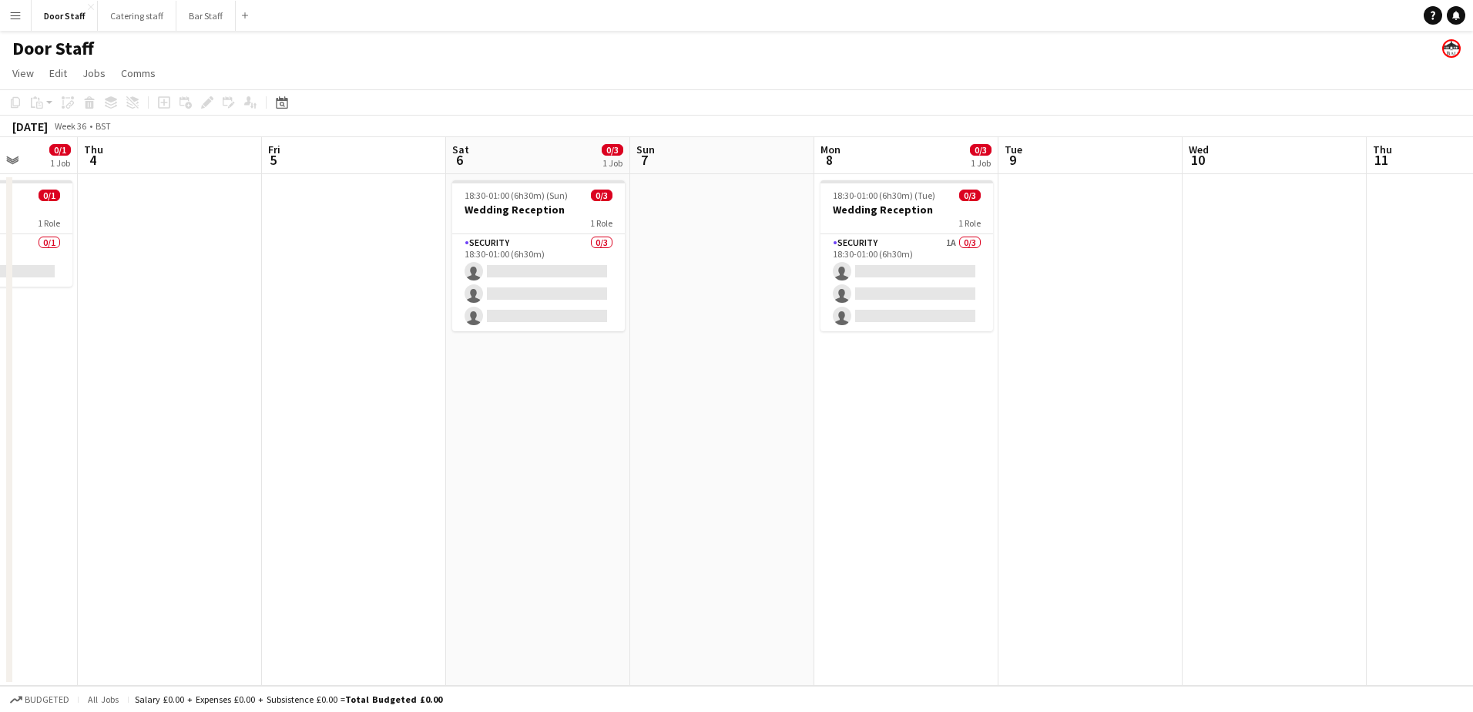
scroll to position [0, 384]
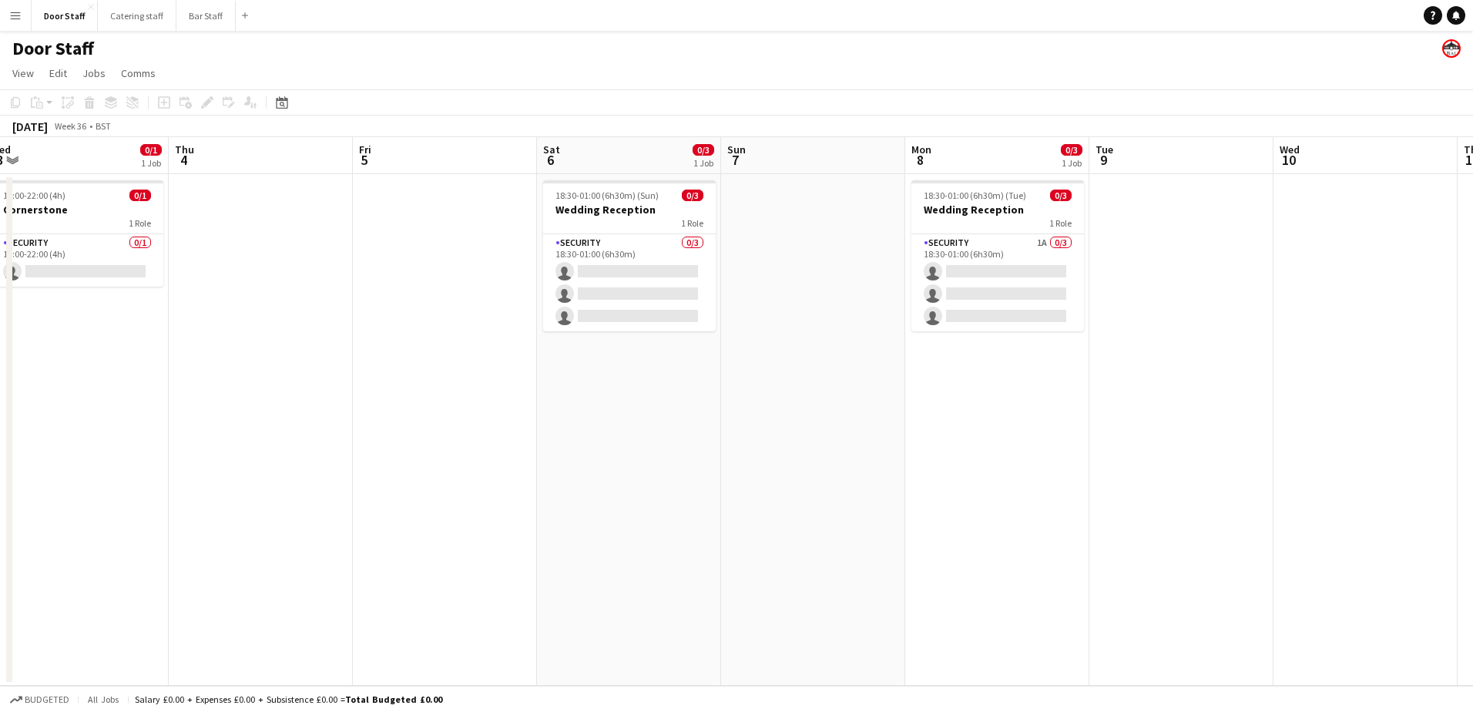
drag, startPoint x: 296, startPoint y: 457, endPoint x: 663, endPoint y: 400, distance: 371.8
click at [663, 400] on app-calendar-viewport "Mon 1 Tue 2 Wed 3 0/1 1 Job Thu 4 Fri 5 Sat 6 0/3 1 Job Sun 7 Mon 8 0/3 1 Job T…" at bounding box center [736, 411] width 1473 height 548
